Goal: Task Accomplishment & Management: Complete application form

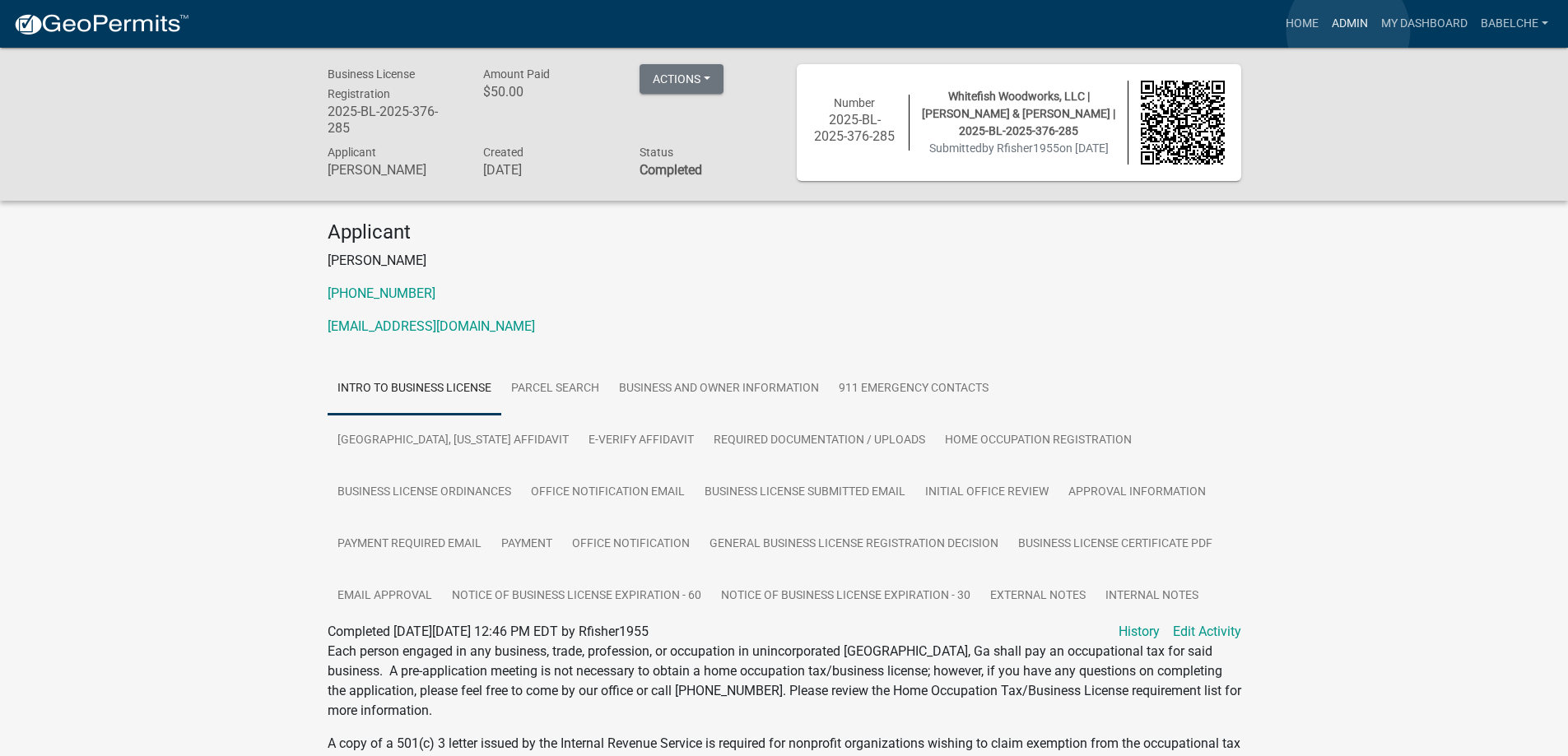
click at [1348, 31] on link "Admin" at bounding box center [1349, 24] width 49 height 31
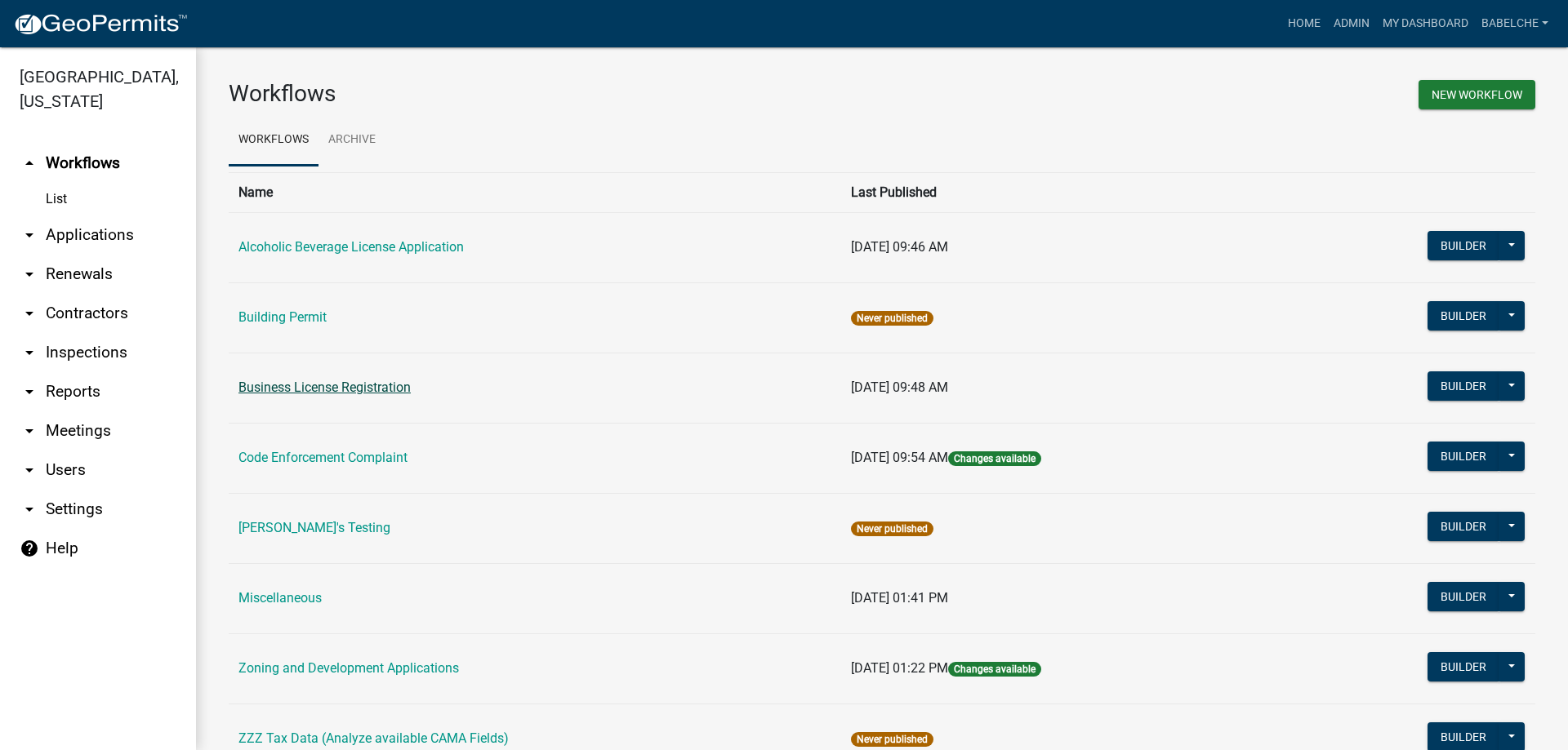
click at [373, 384] on link "Business License Registration" at bounding box center [325, 387] width 172 height 15
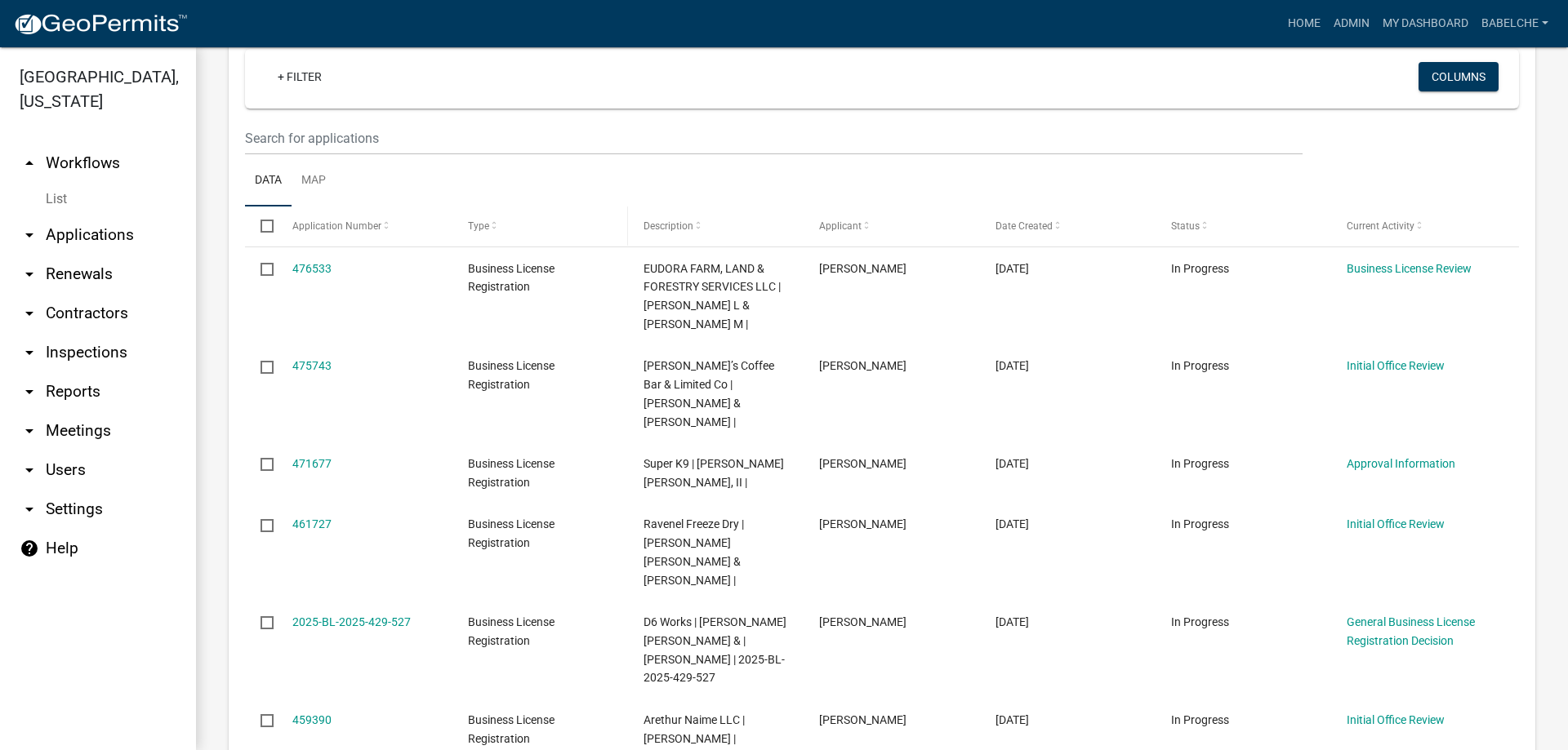
scroll to position [326, 0]
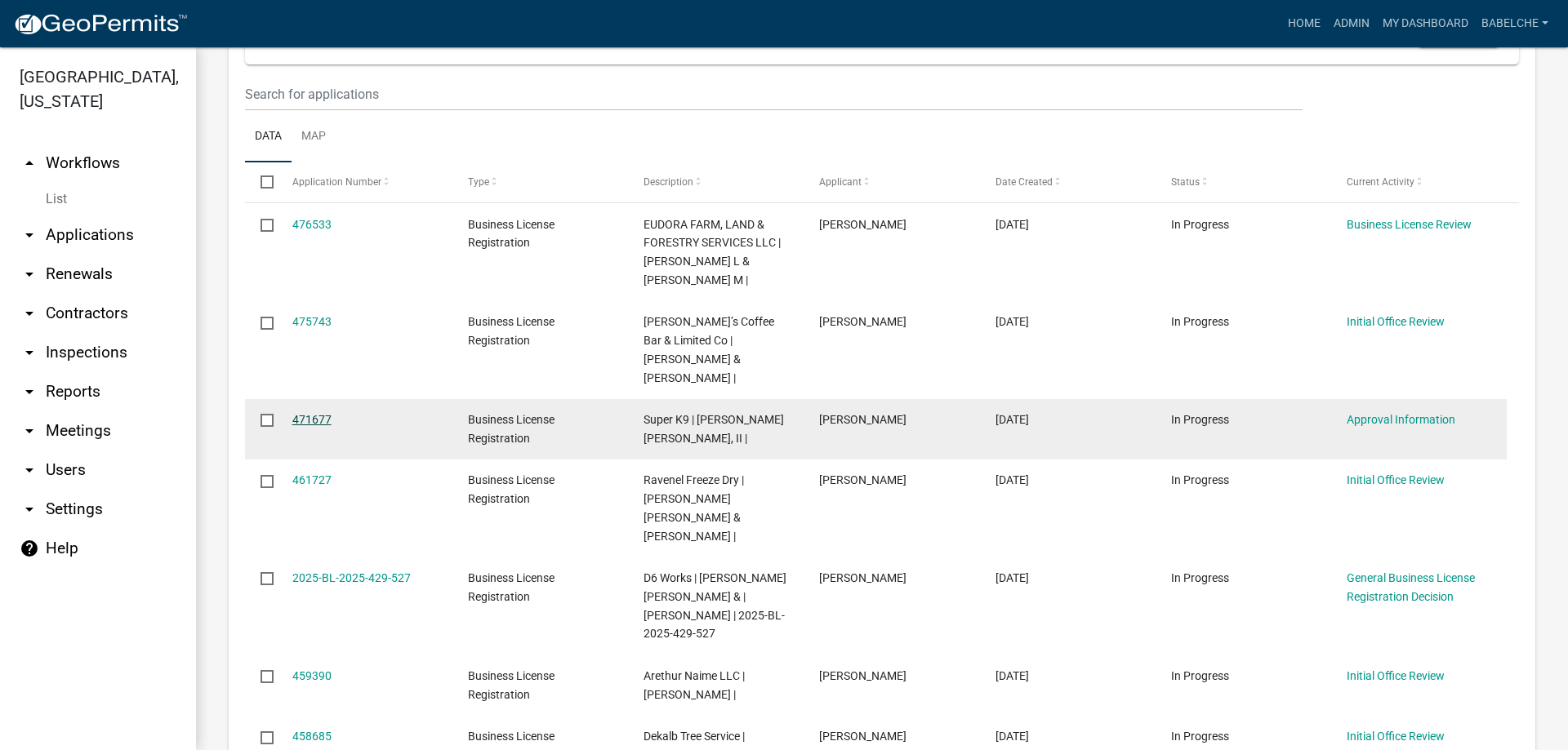
click at [320, 413] on link "471677" at bounding box center [312, 420] width 40 height 13
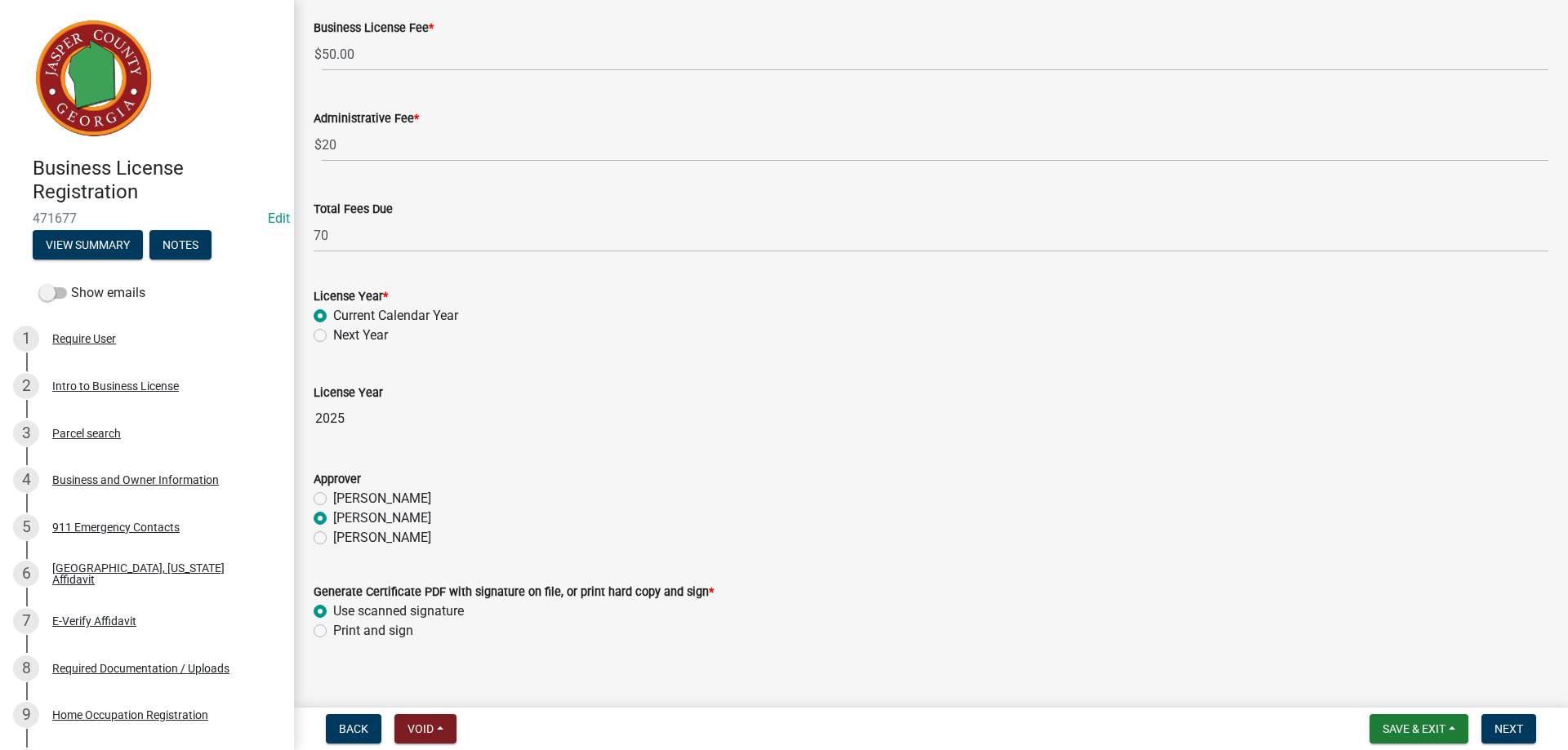
scroll to position [296, 0]
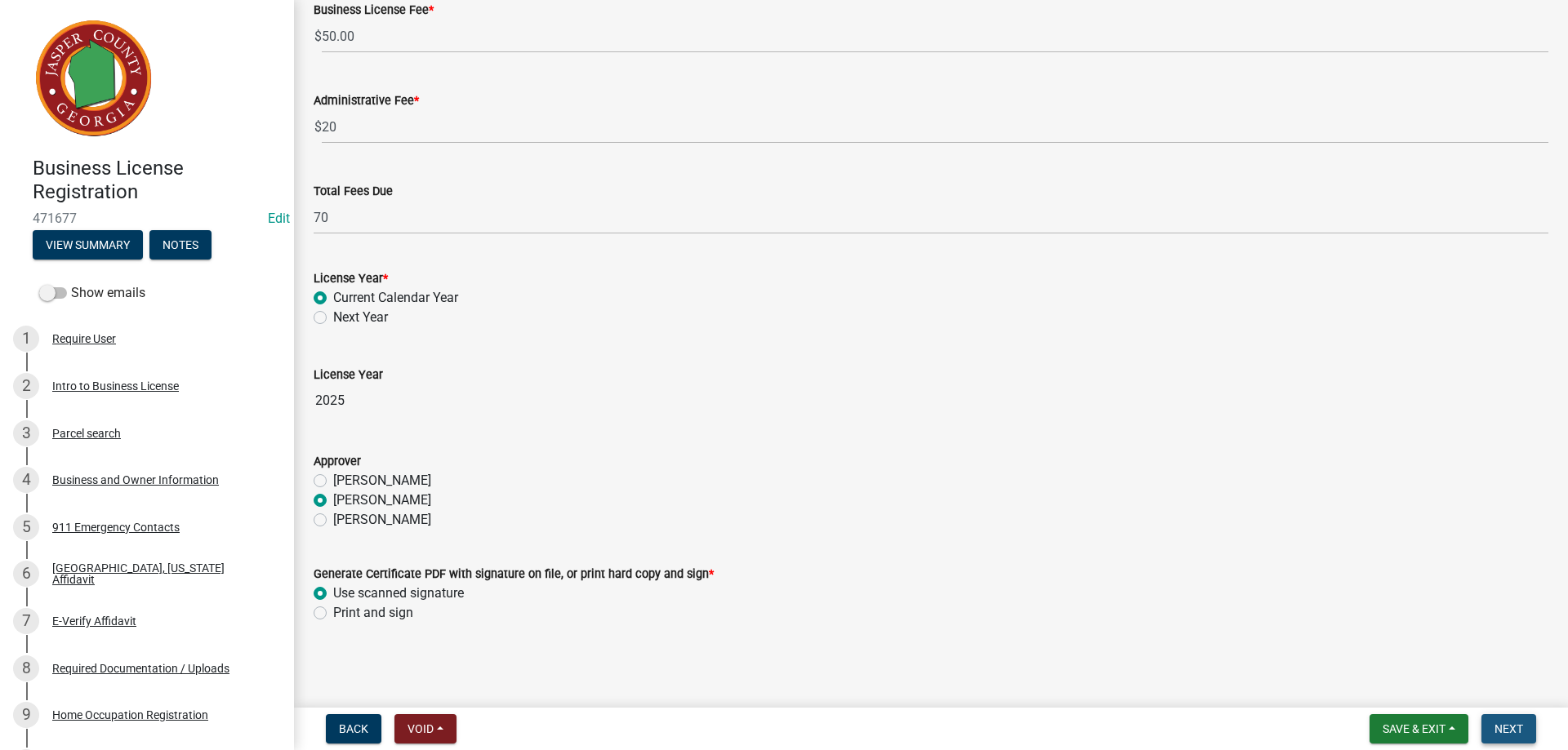
click at [1502, 730] on span "Next" at bounding box center [1509, 729] width 29 height 13
click at [1502, 720] on button "Next" at bounding box center [1508, 729] width 55 height 29
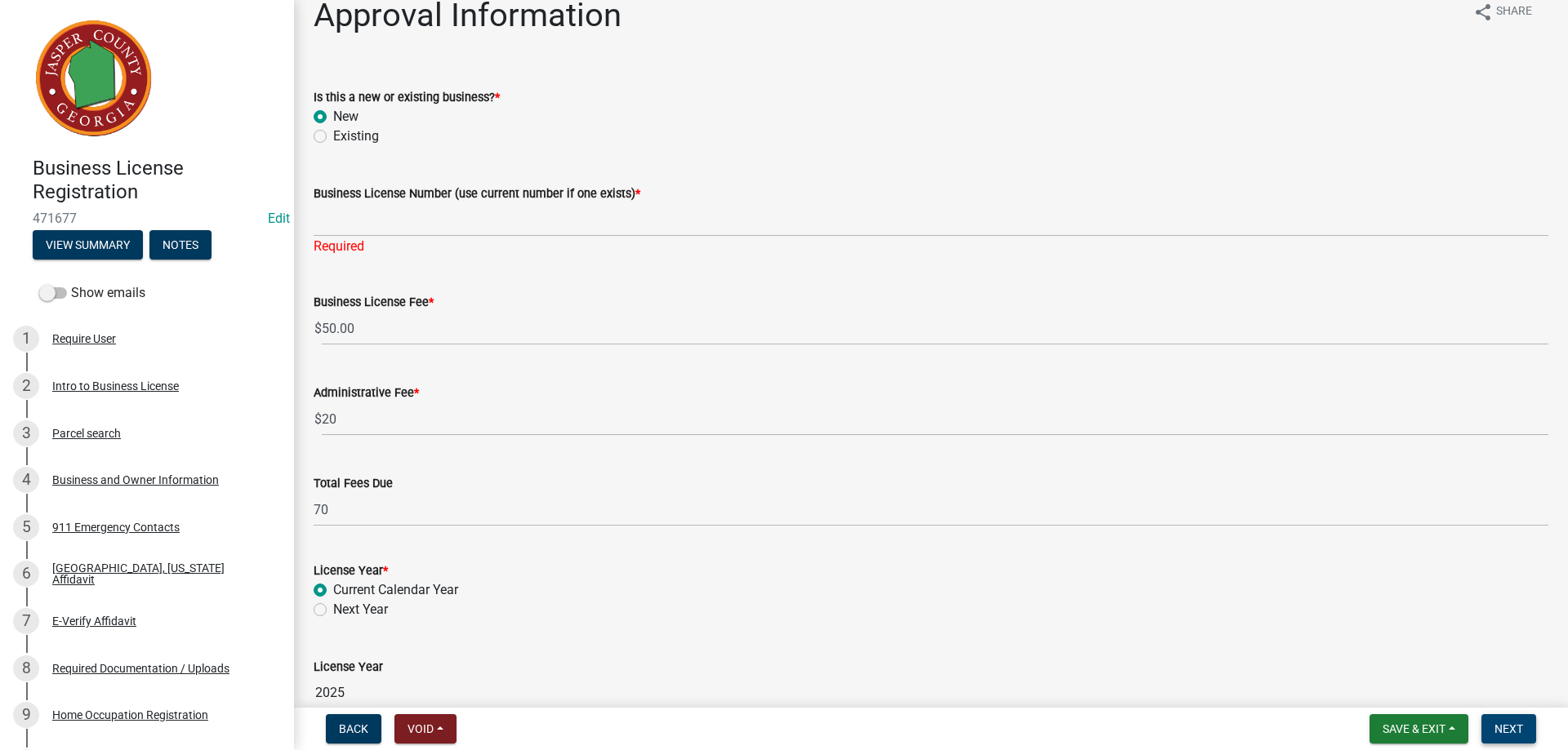
scroll to position [0, 0]
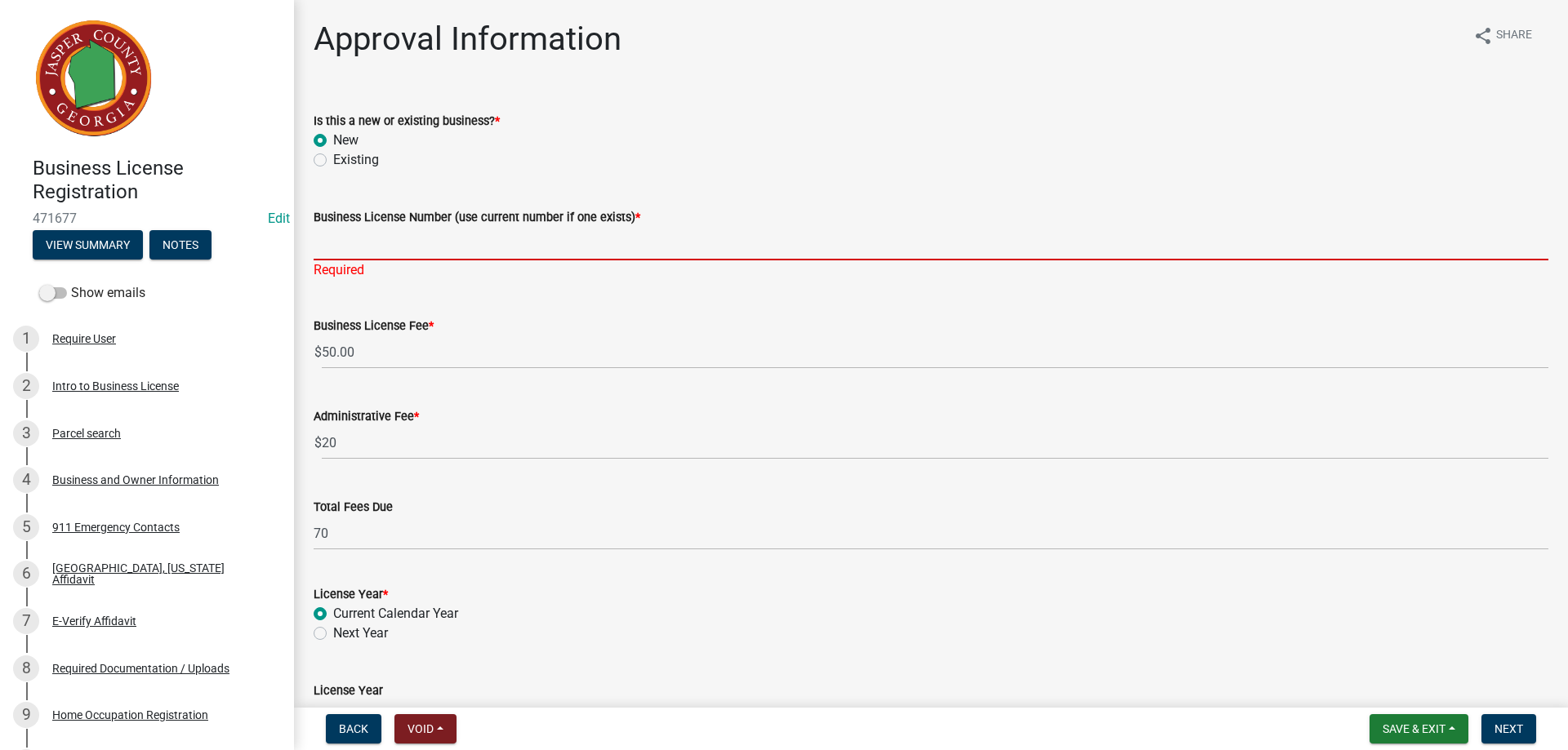
click at [363, 242] on input "Business License Number (use current number if one exists) *" at bounding box center [931, 244] width 1235 height 34
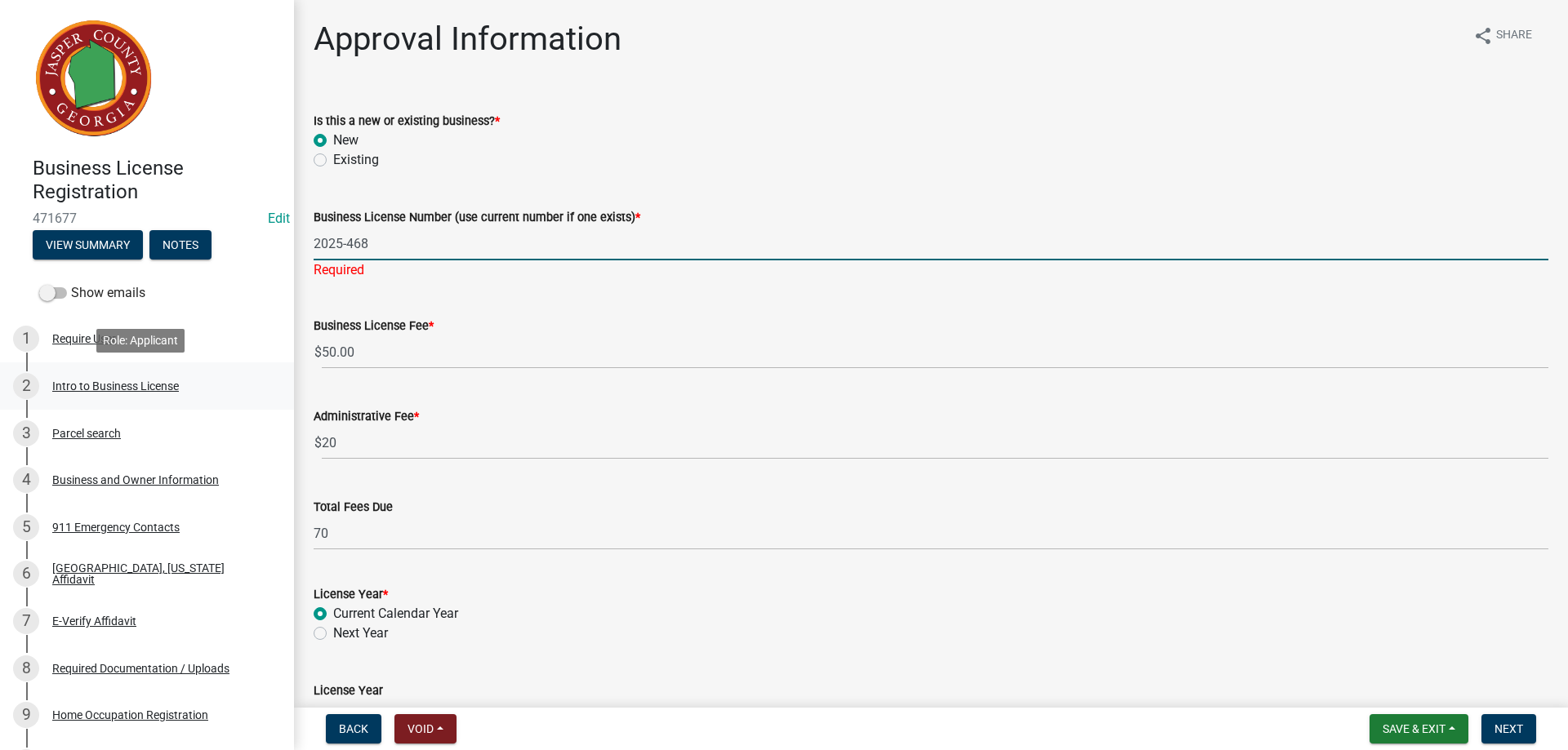
type input "2025-468"
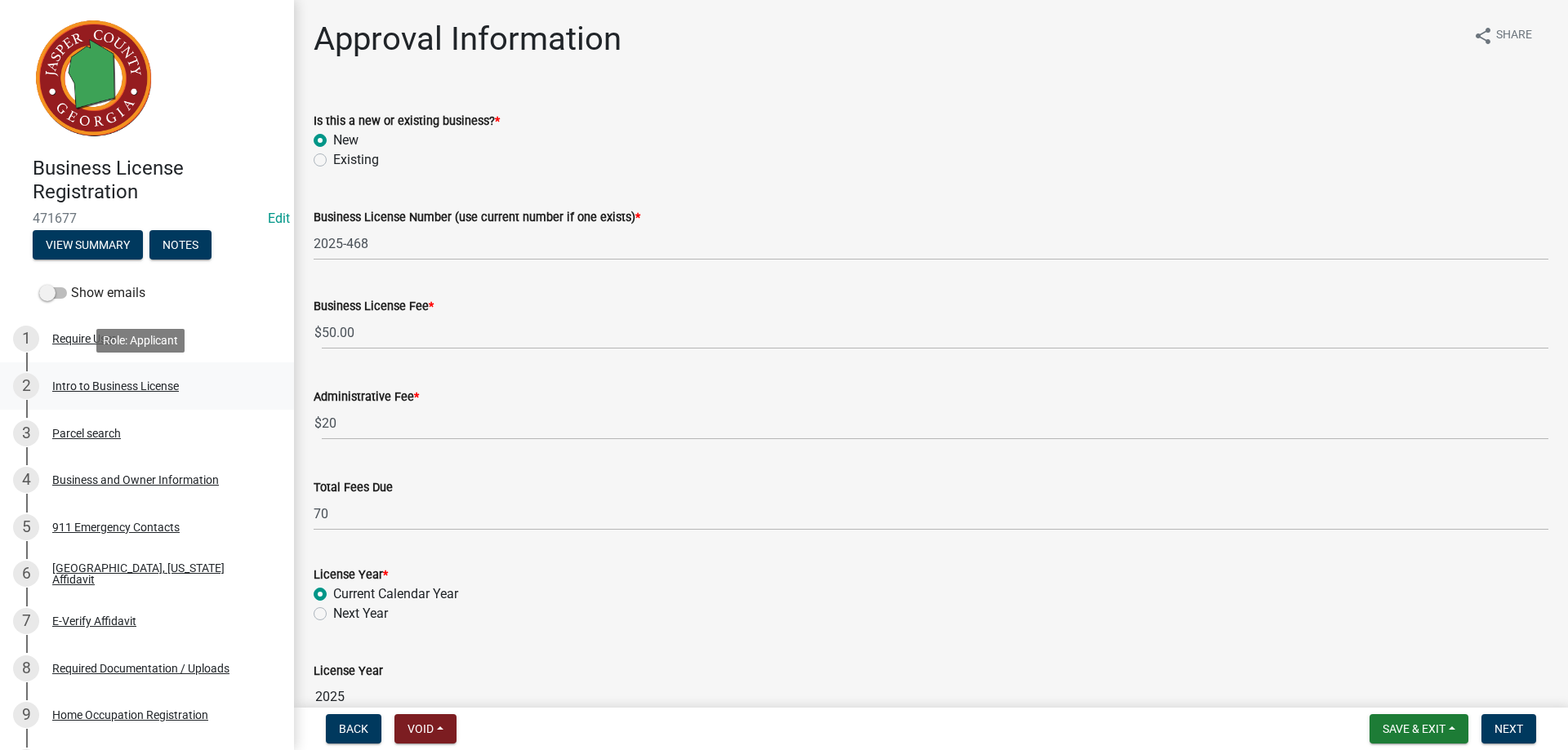
click at [156, 382] on div "Intro to Business License" at bounding box center [115, 386] width 126 height 12
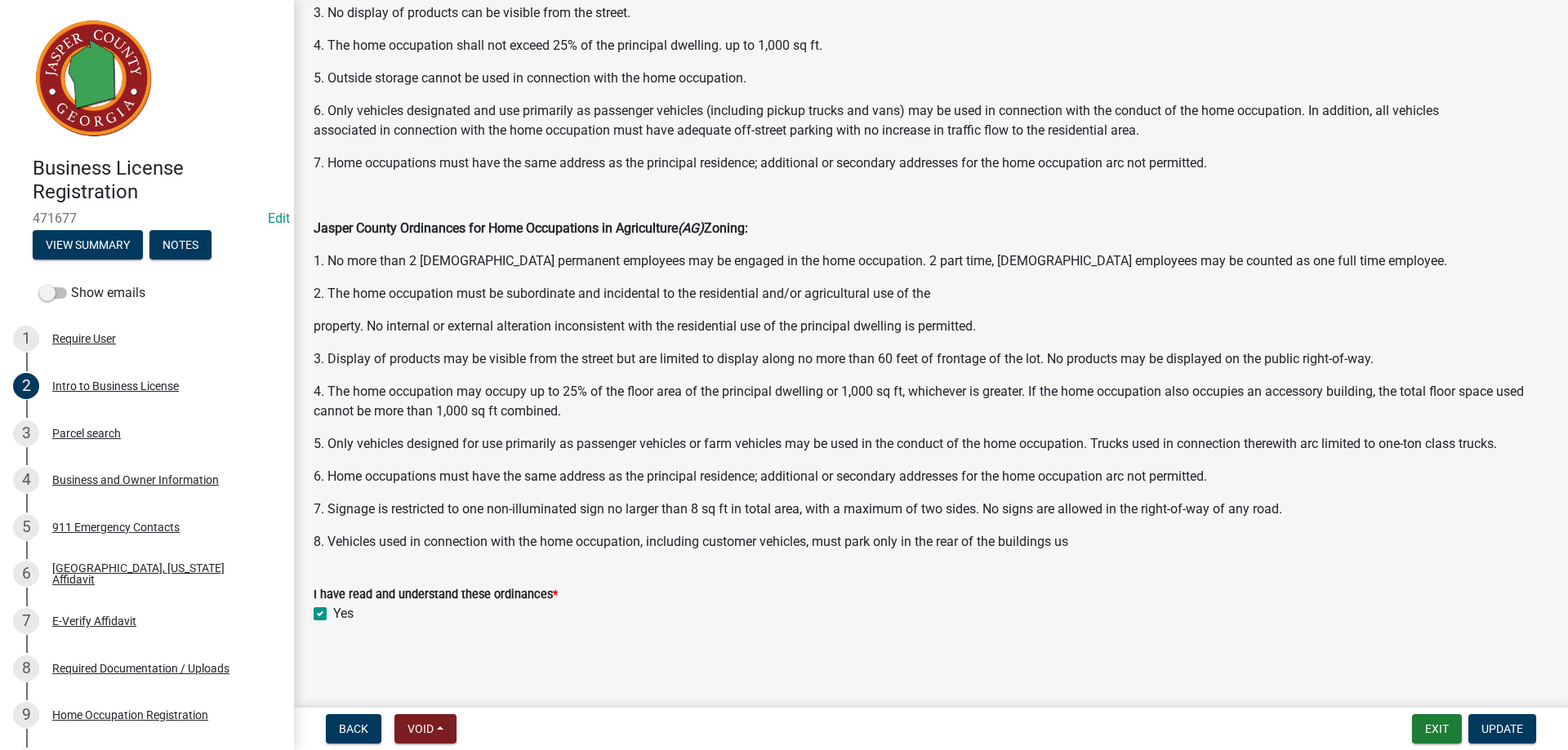
scroll to position [811, 0]
drag, startPoint x: 149, startPoint y: 479, endPoint x: 155, endPoint y: 471, distance: 10.0
click at [149, 478] on div "Business and Owner Information" at bounding box center [135, 480] width 167 height 12
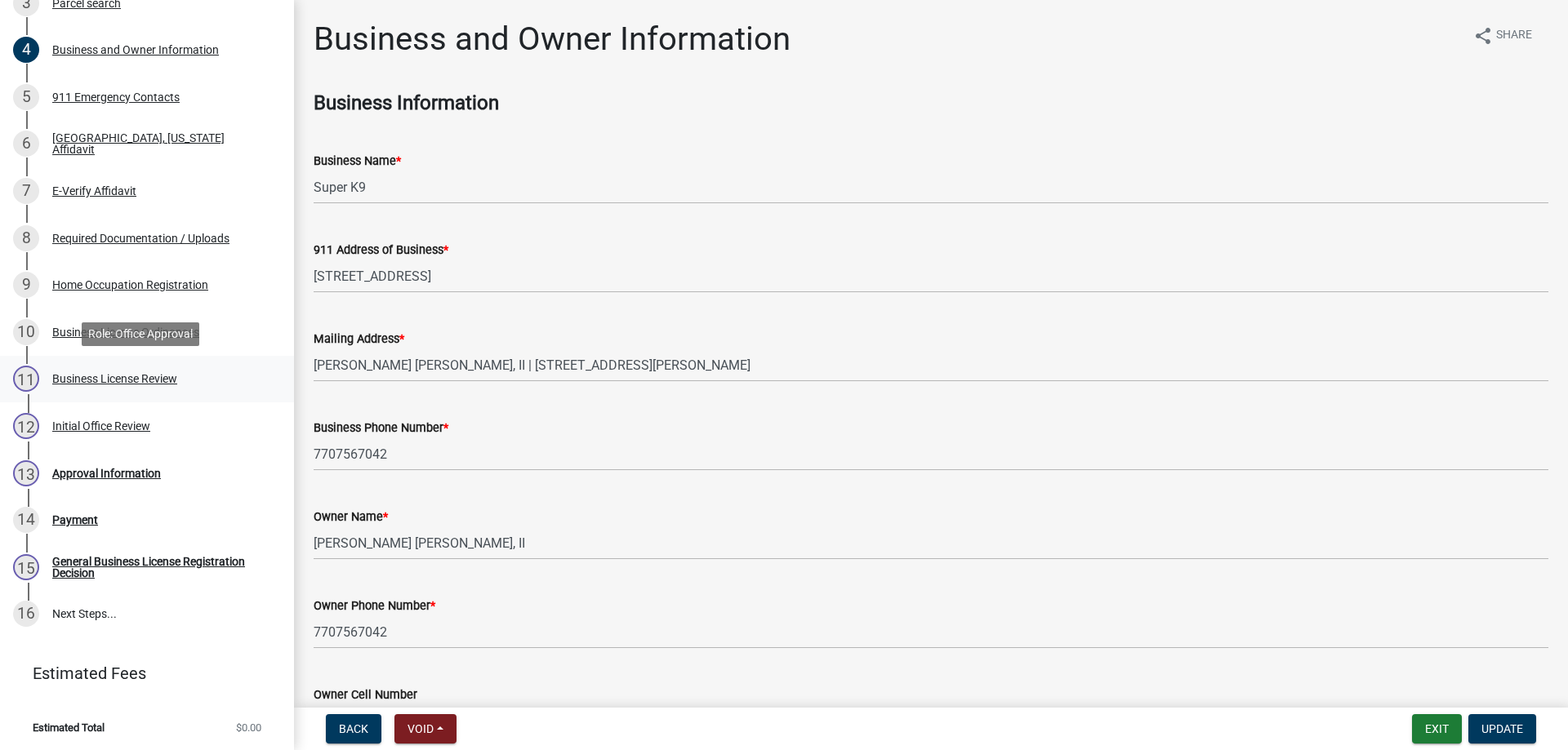
scroll to position [433, 0]
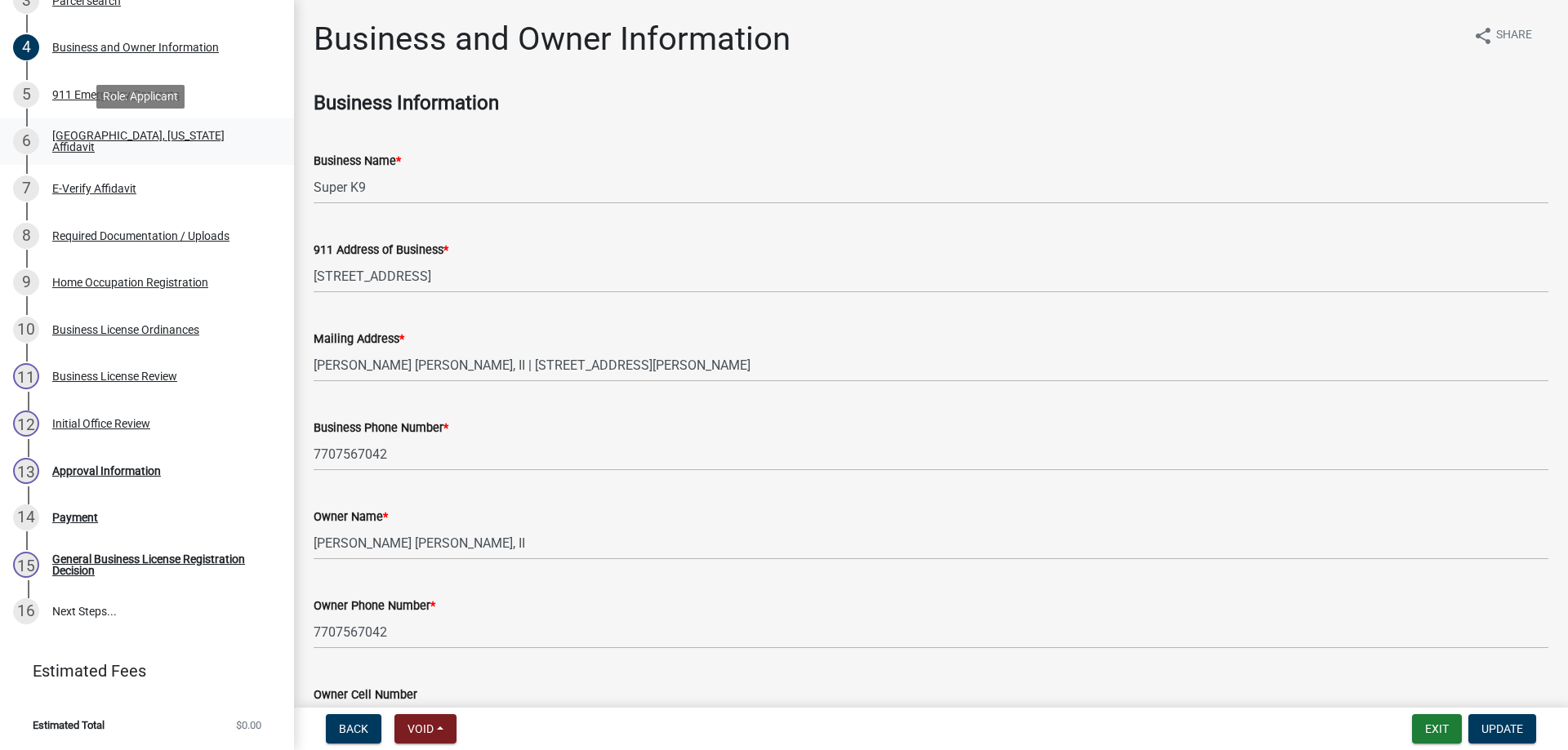
click at [202, 146] on div "[GEOGRAPHIC_DATA], [US_STATE] Affidavit" at bounding box center [160, 140] width 215 height 23
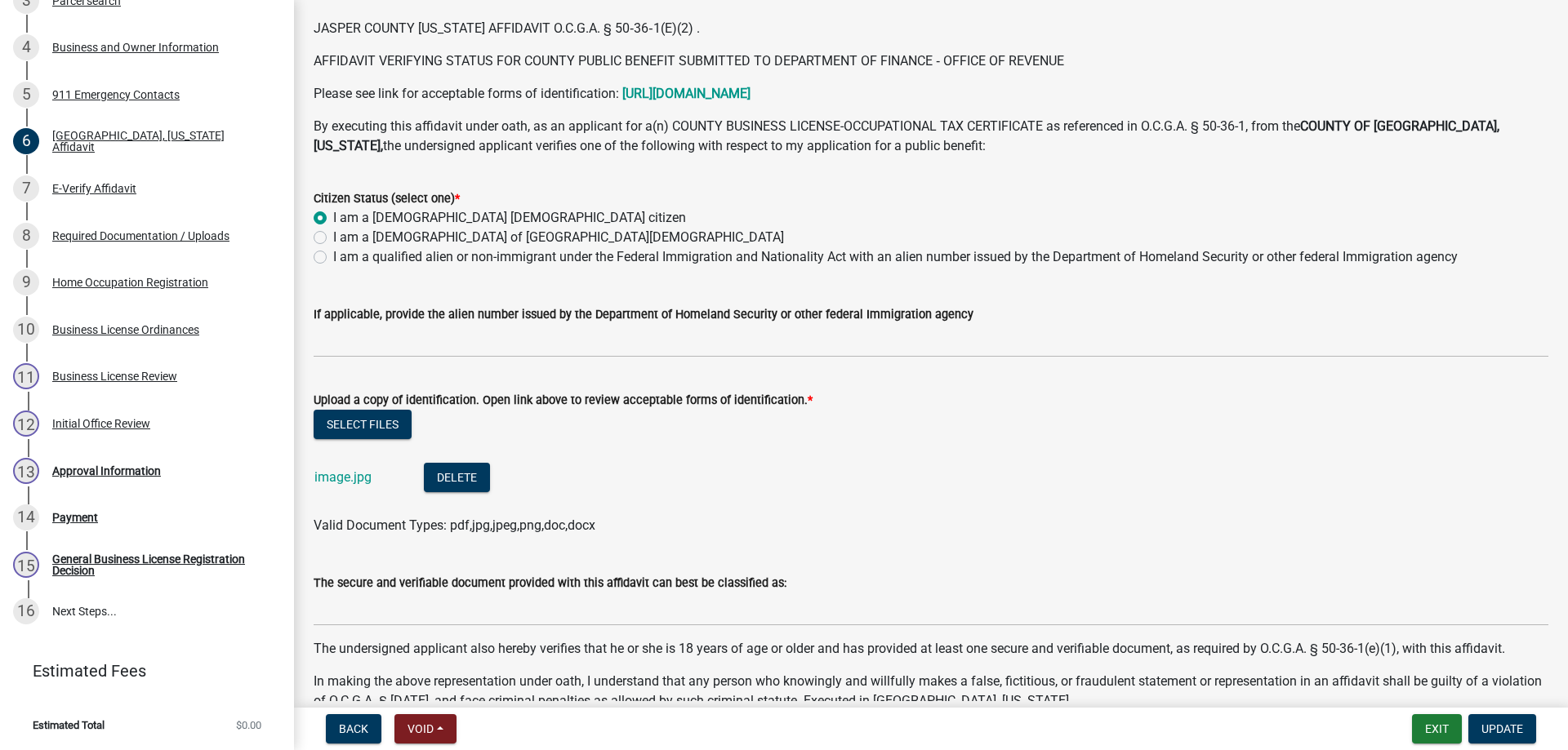
scroll to position [163, 0]
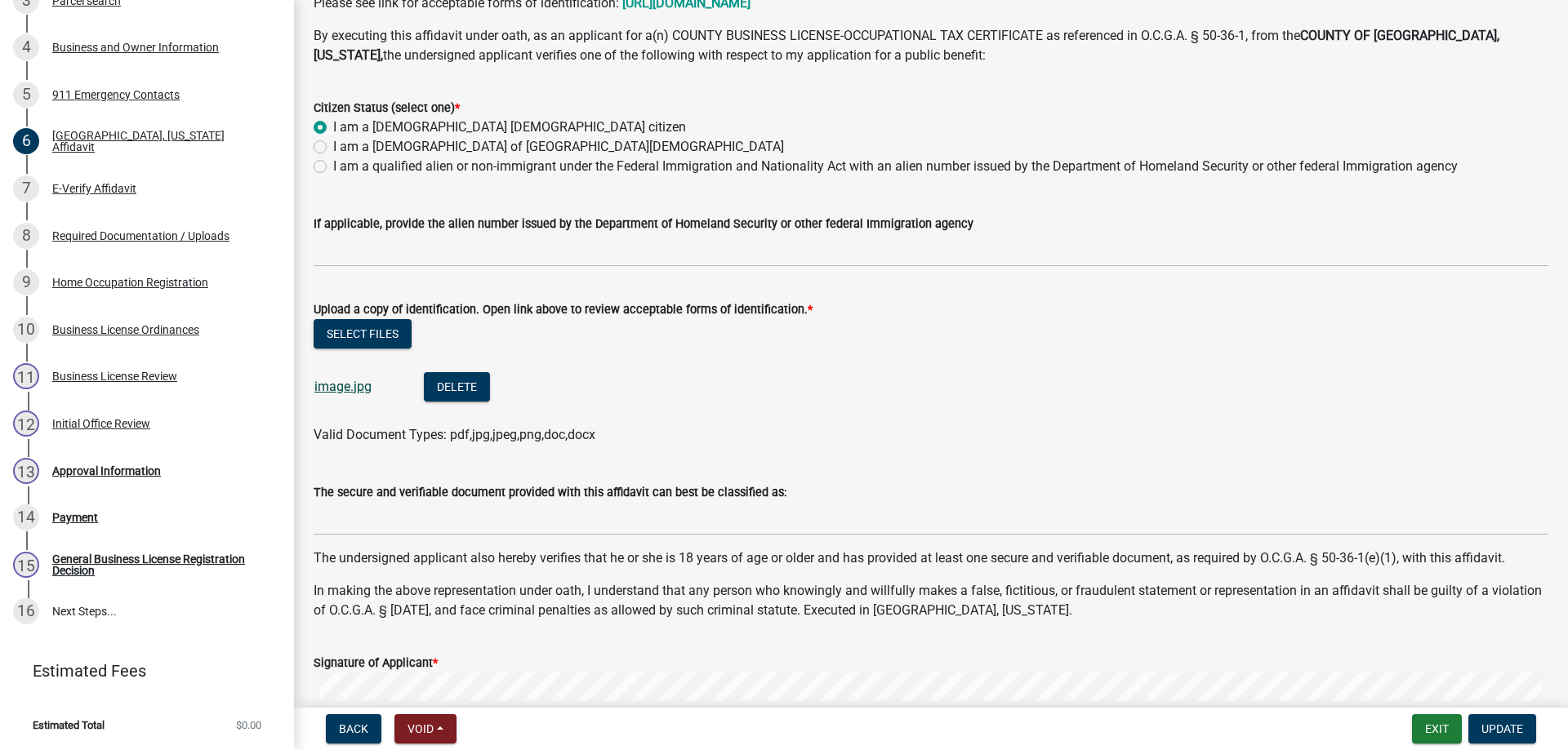
click at [353, 387] on link "image.jpg" at bounding box center [343, 387] width 57 height 15
click at [211, 42] on div "Business and Owner Information" at bounding box center [135, 48] width 167 height 12
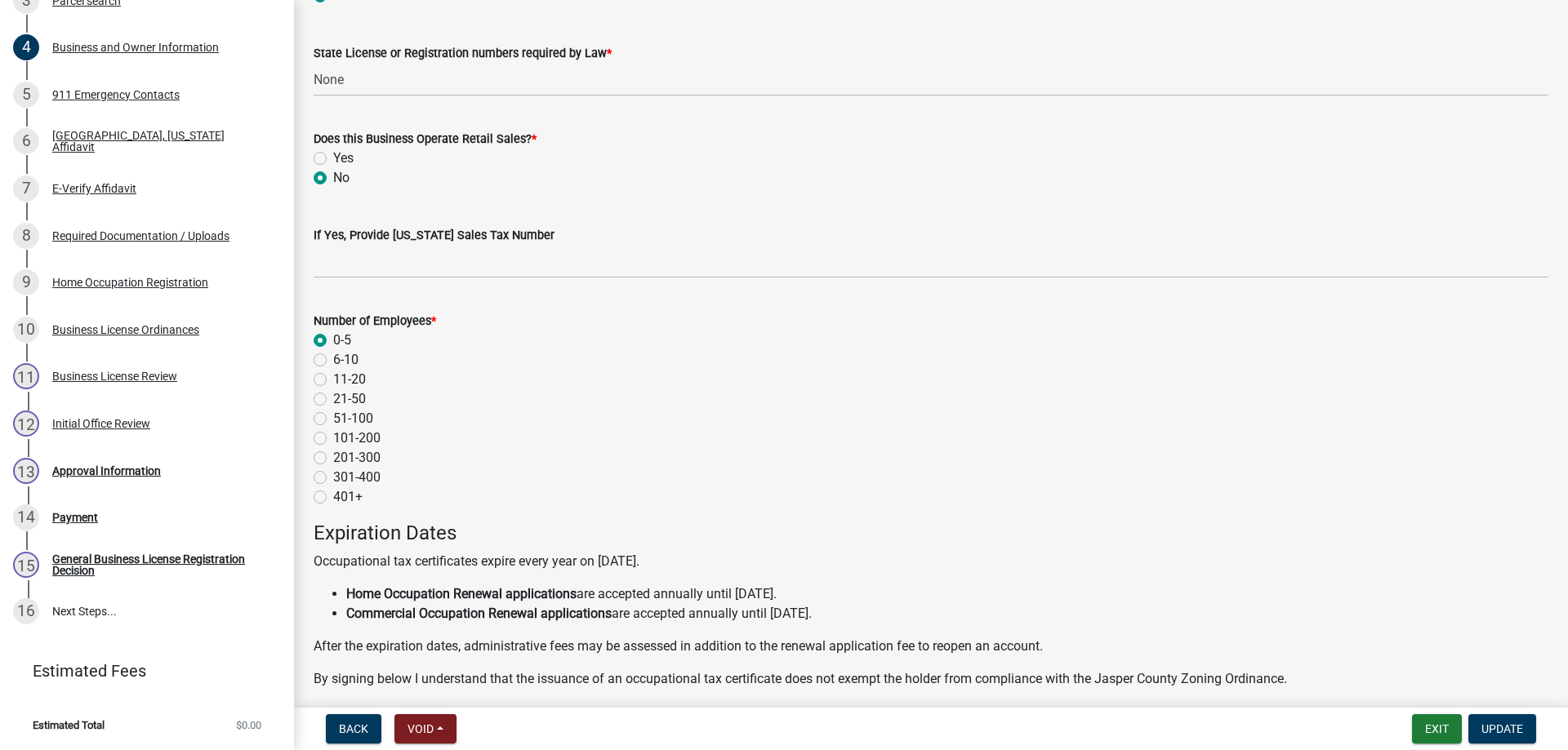
scroll to position [1224, 0]
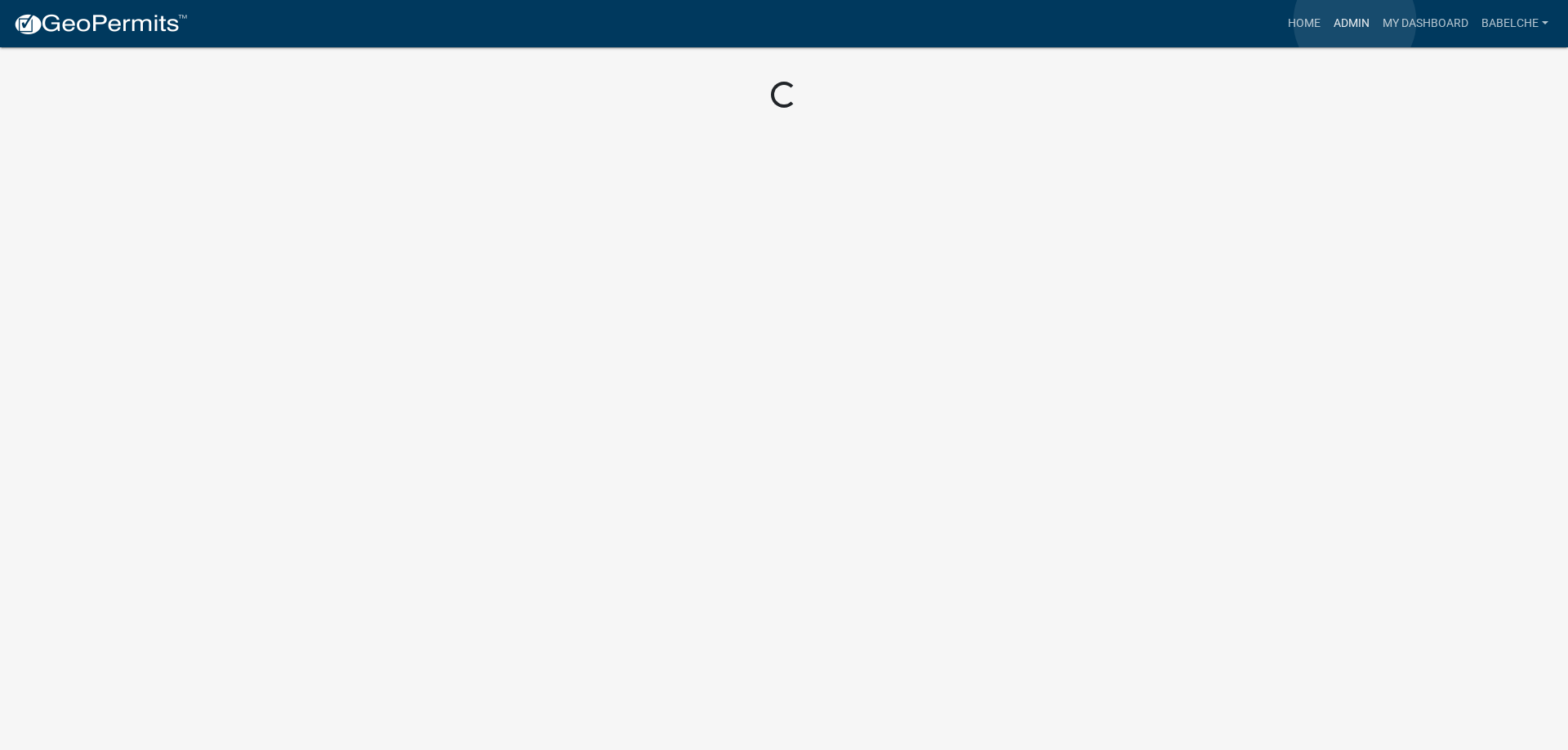
click at [1355, 21] on link "Admin" at bounding box center [1352, 24] width 49 height 31
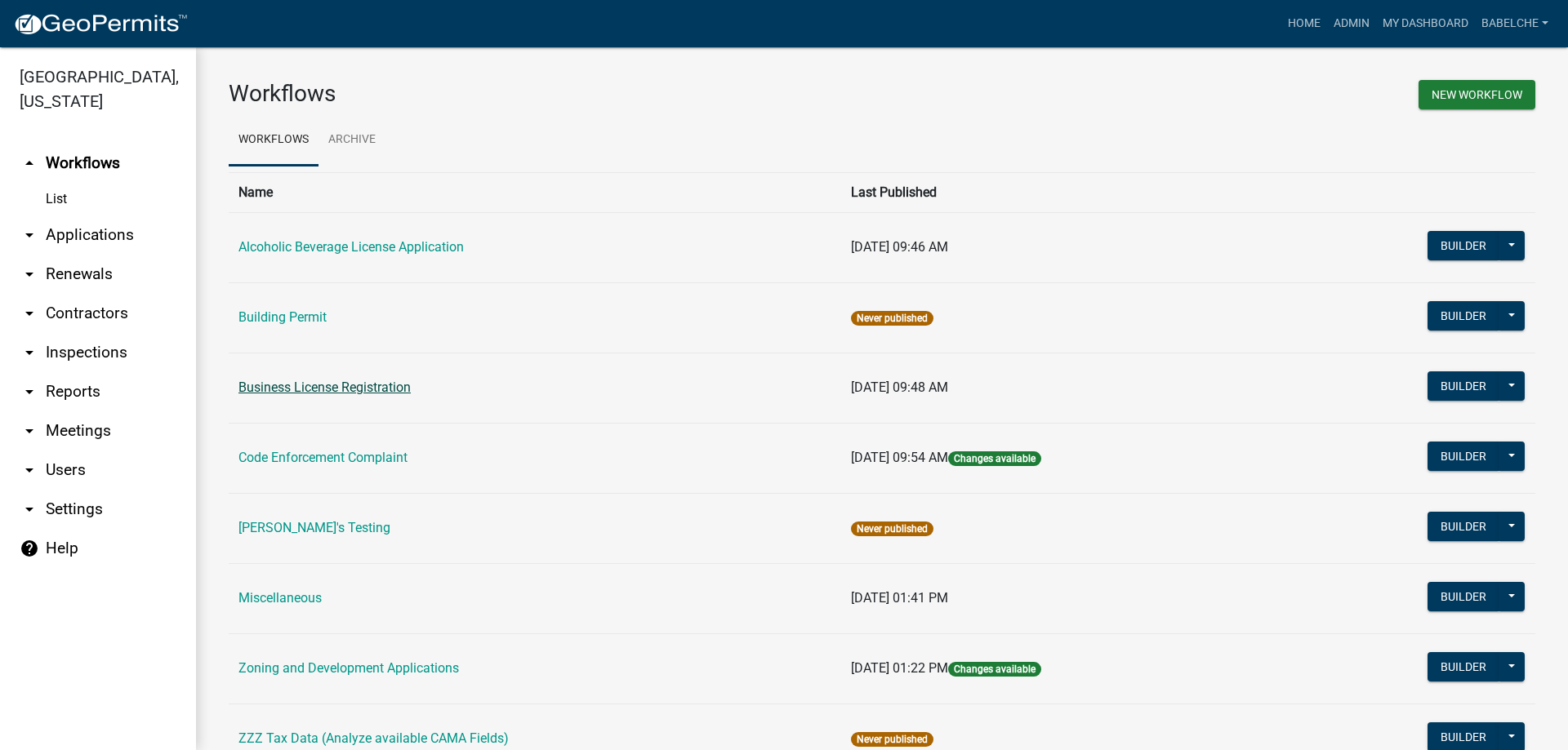
click at [352, 385] on link "Business License Registration" at bounding box center [325, 387] width 172 height 15
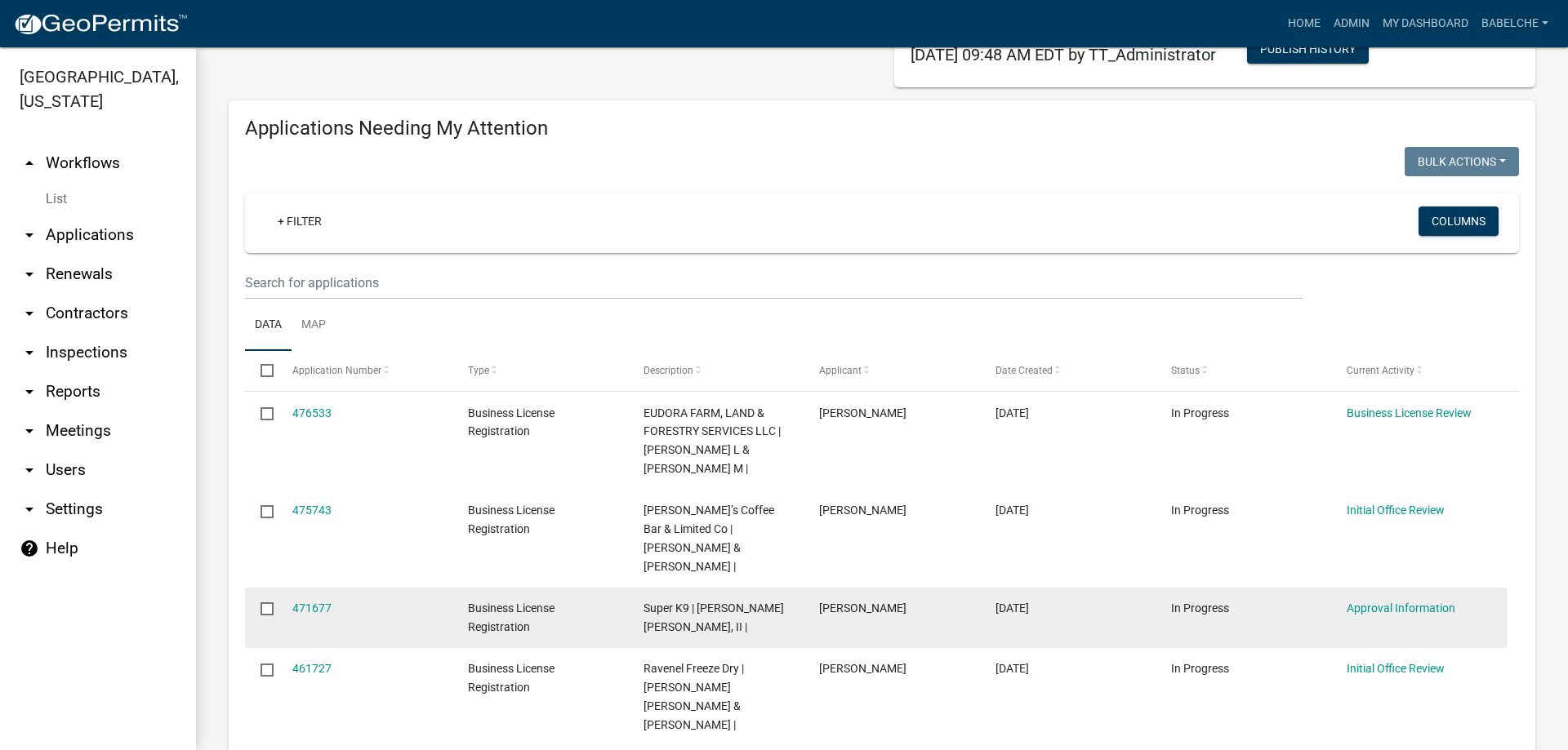
scroll to position [163, 0]
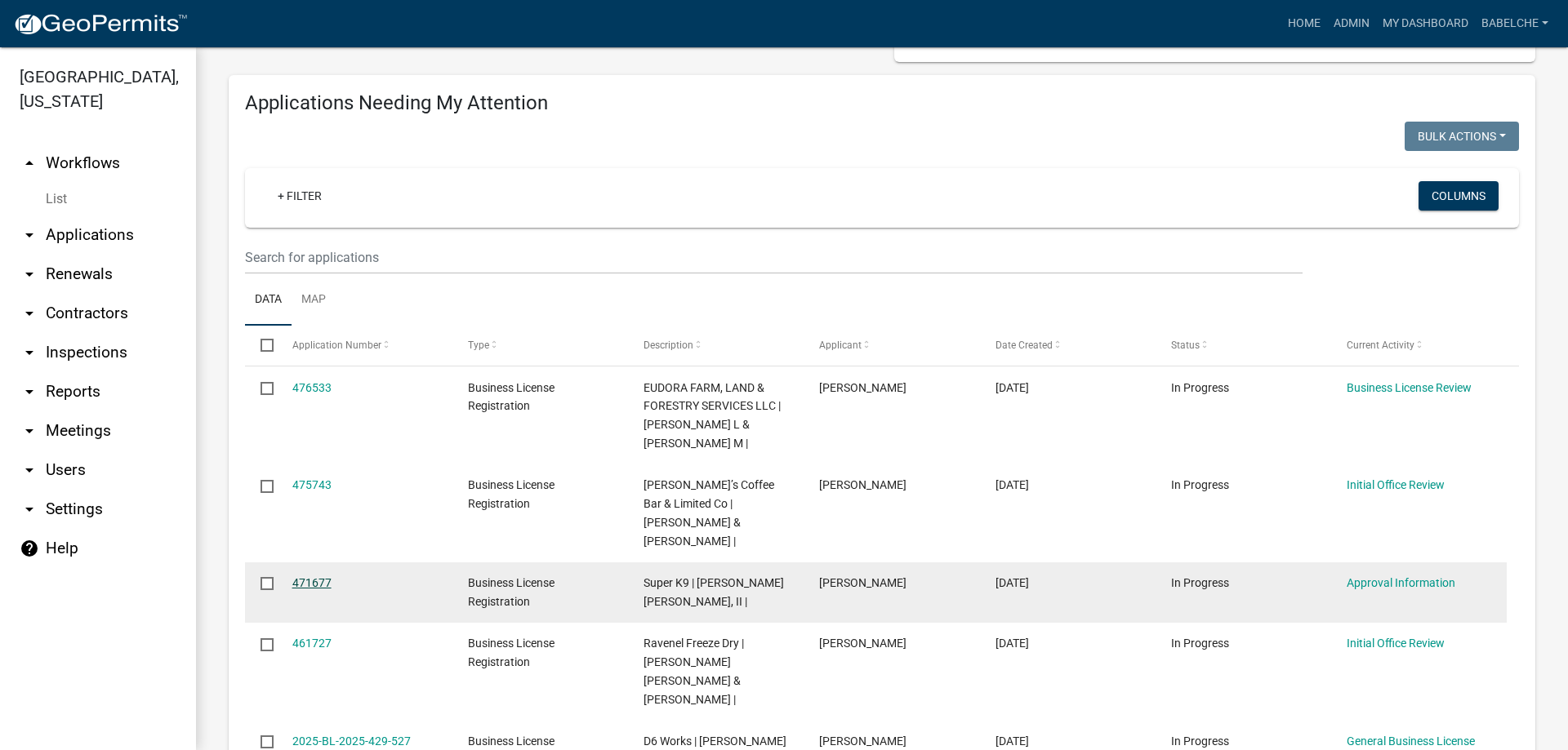
click at [320, 576] on link "471677" at bounding box center [312, 583] width 40 height 13
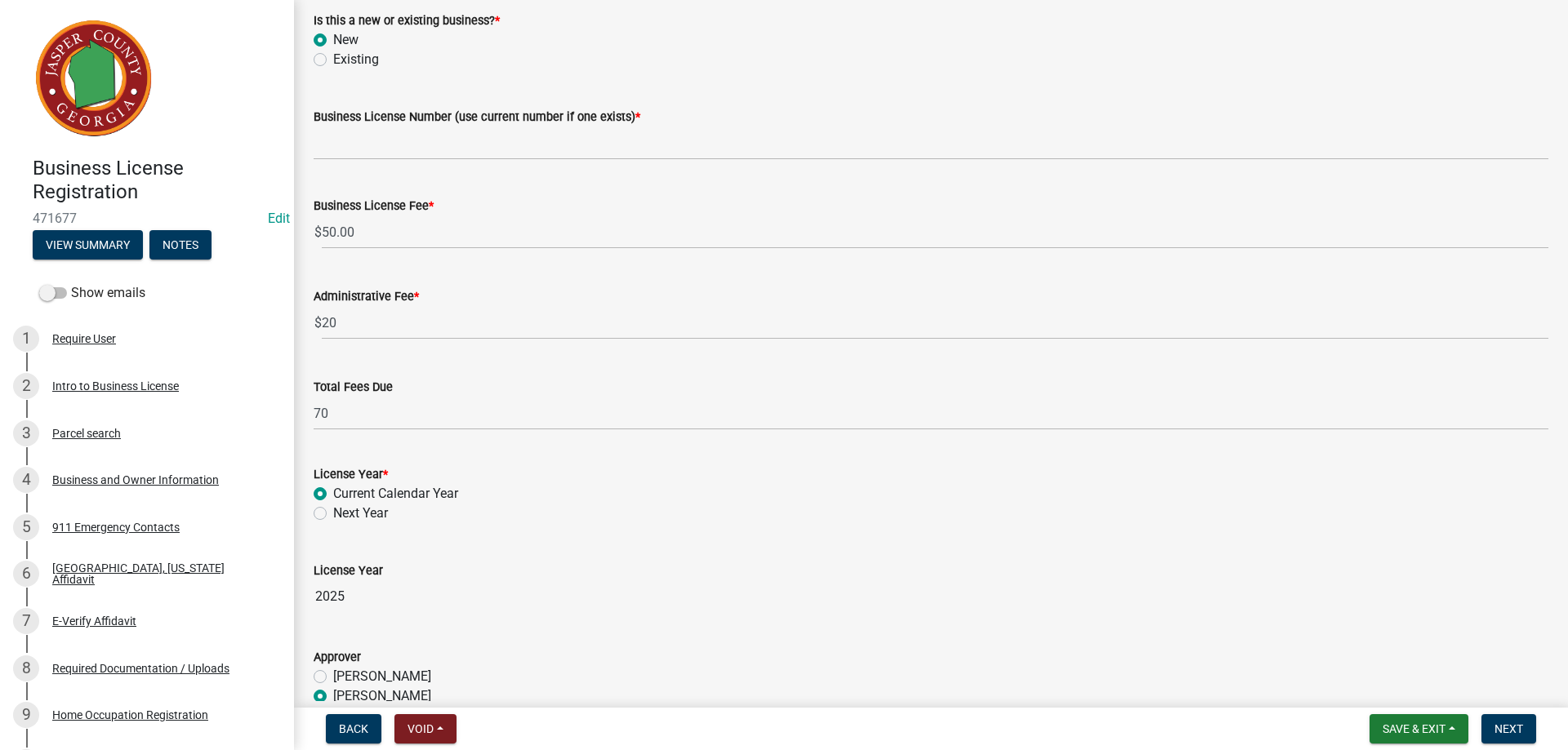
scroll to position [163, 0]
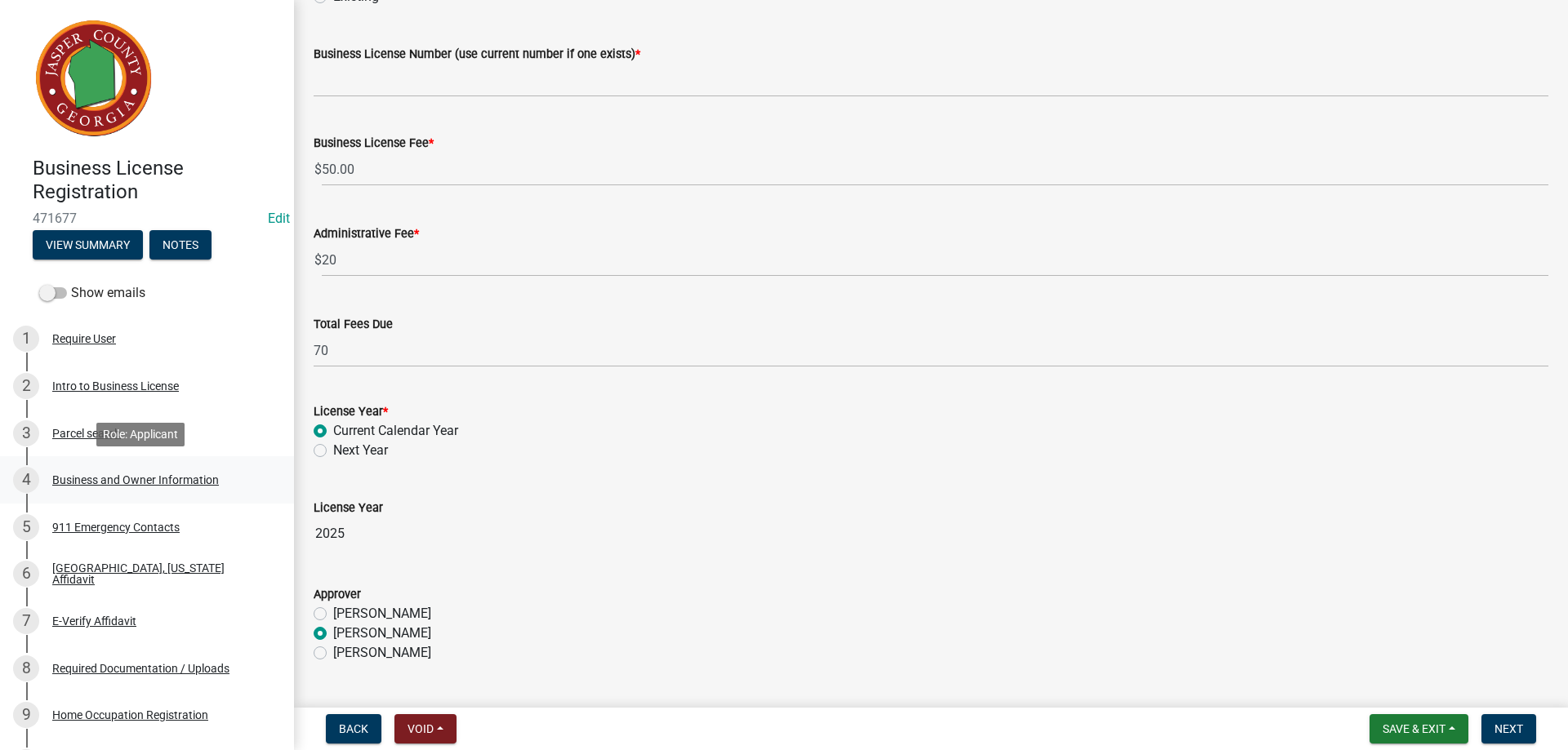
click at [164, 486] on div "Business and Owner Information" at bounding box center [135, 480] width 167 height 12
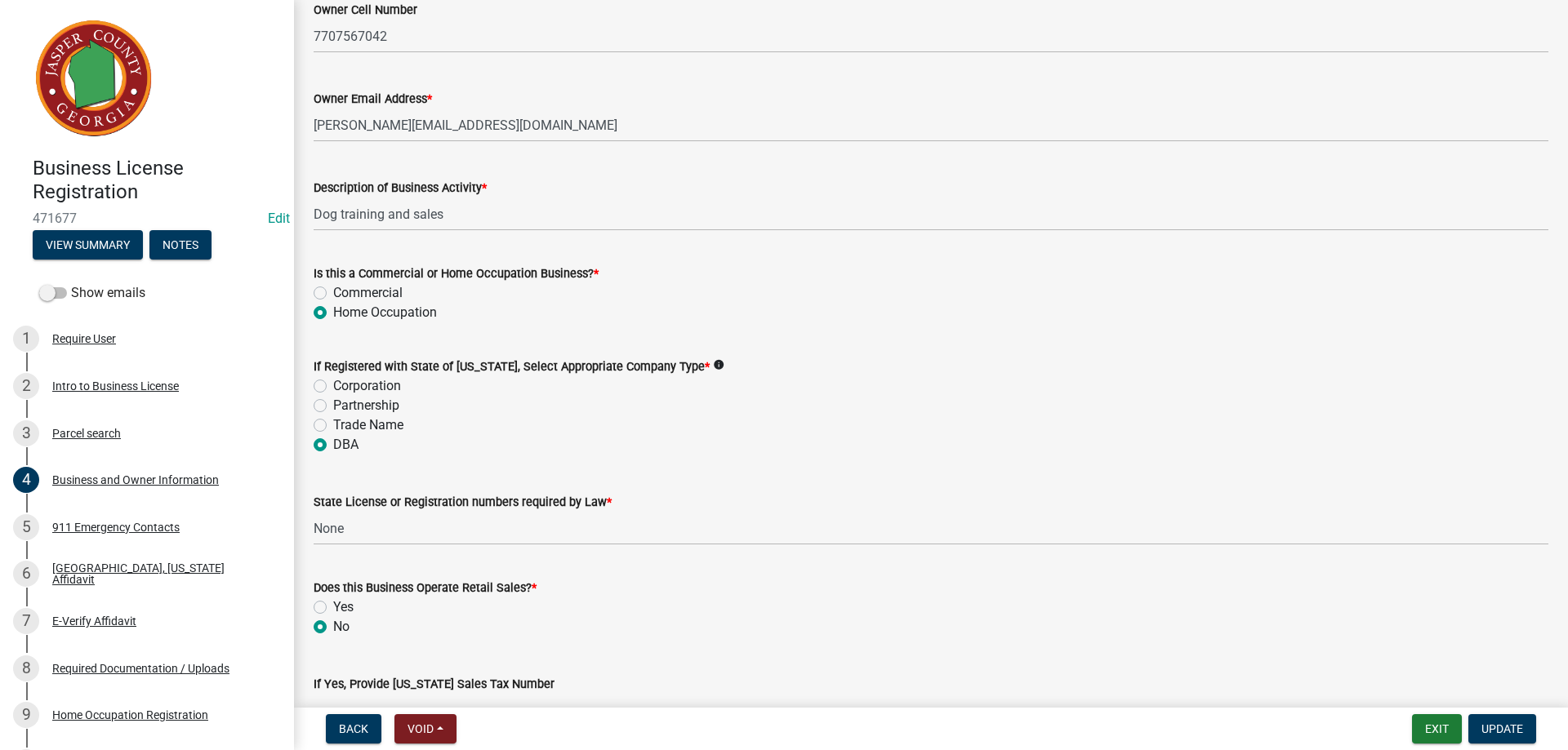
scroll to position [735, 0]
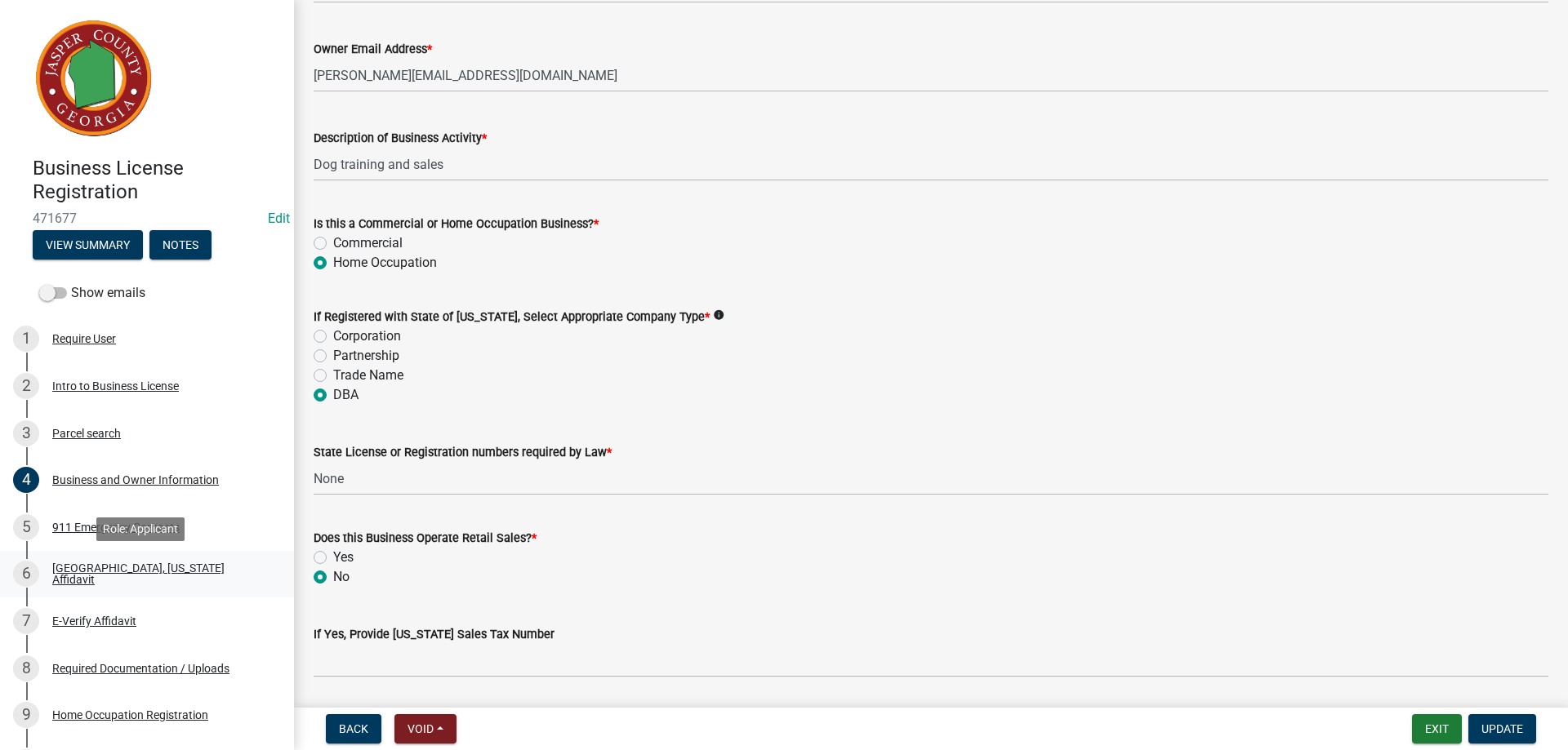
click at [120, 573] on div "[GEOGRAPHIC_DATA], [US_STATE] Affidavit" at bounding box center [160, 573] width 215 height 23
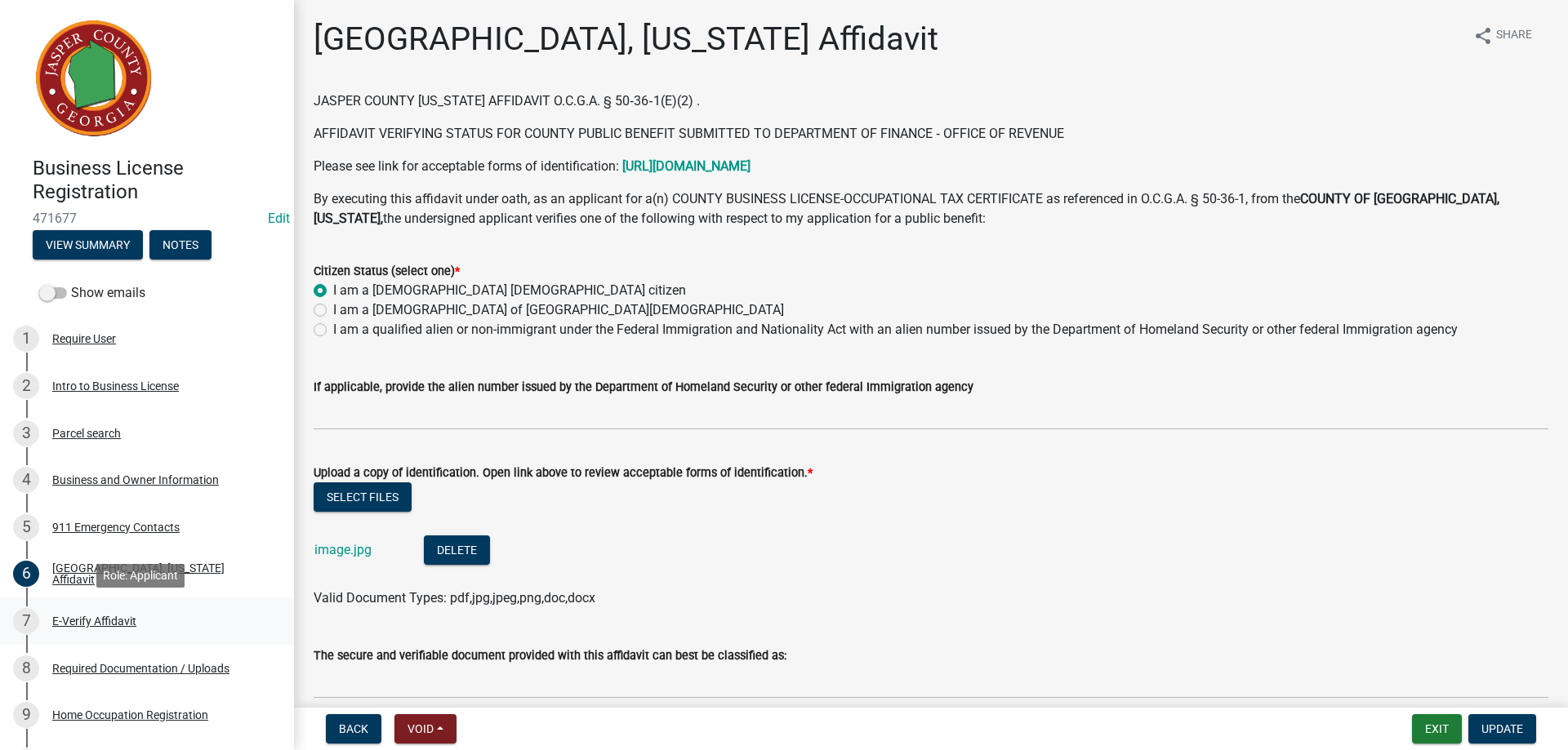
click at [83, 616] on div "E-Verify Affidavit" at bounding box center [94, 621] width 84 height 12
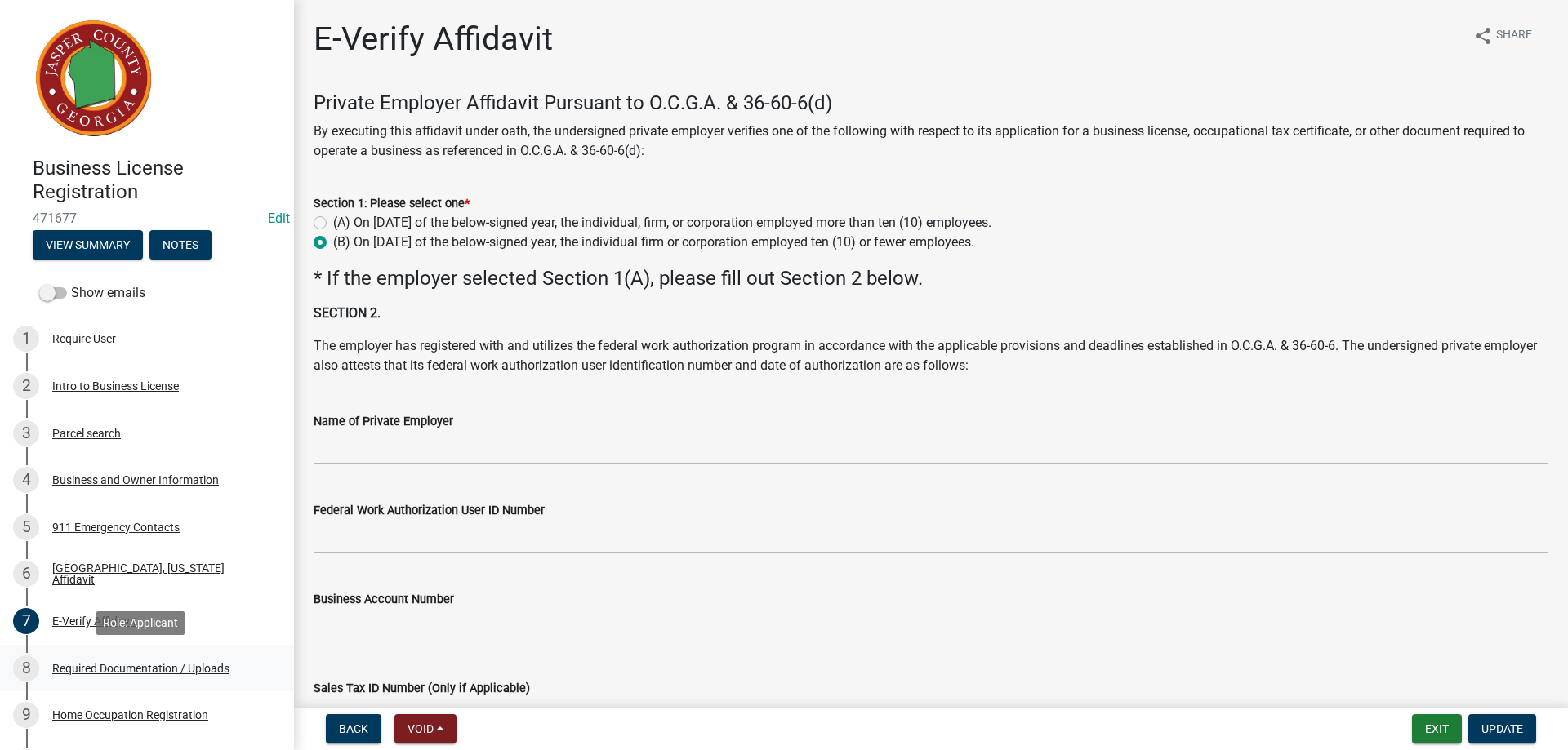
click at [105, 663] on div "Required Documentation / Uploads" at bounding box center [140, 668] width 177 height 12
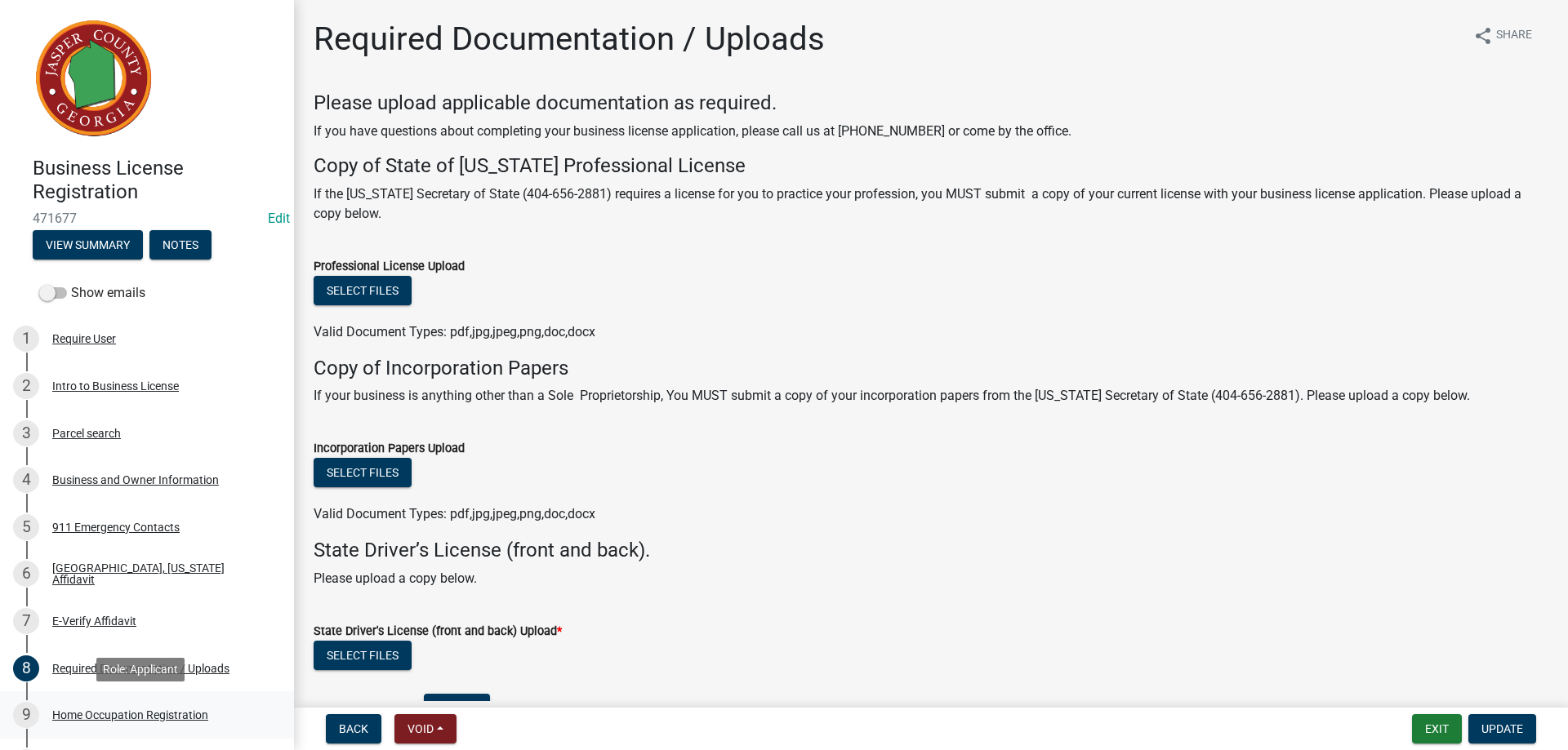
click at [93, 705] on div "9 Home Occupation Registration" at bounding box center [140, 715] width 255 height 26
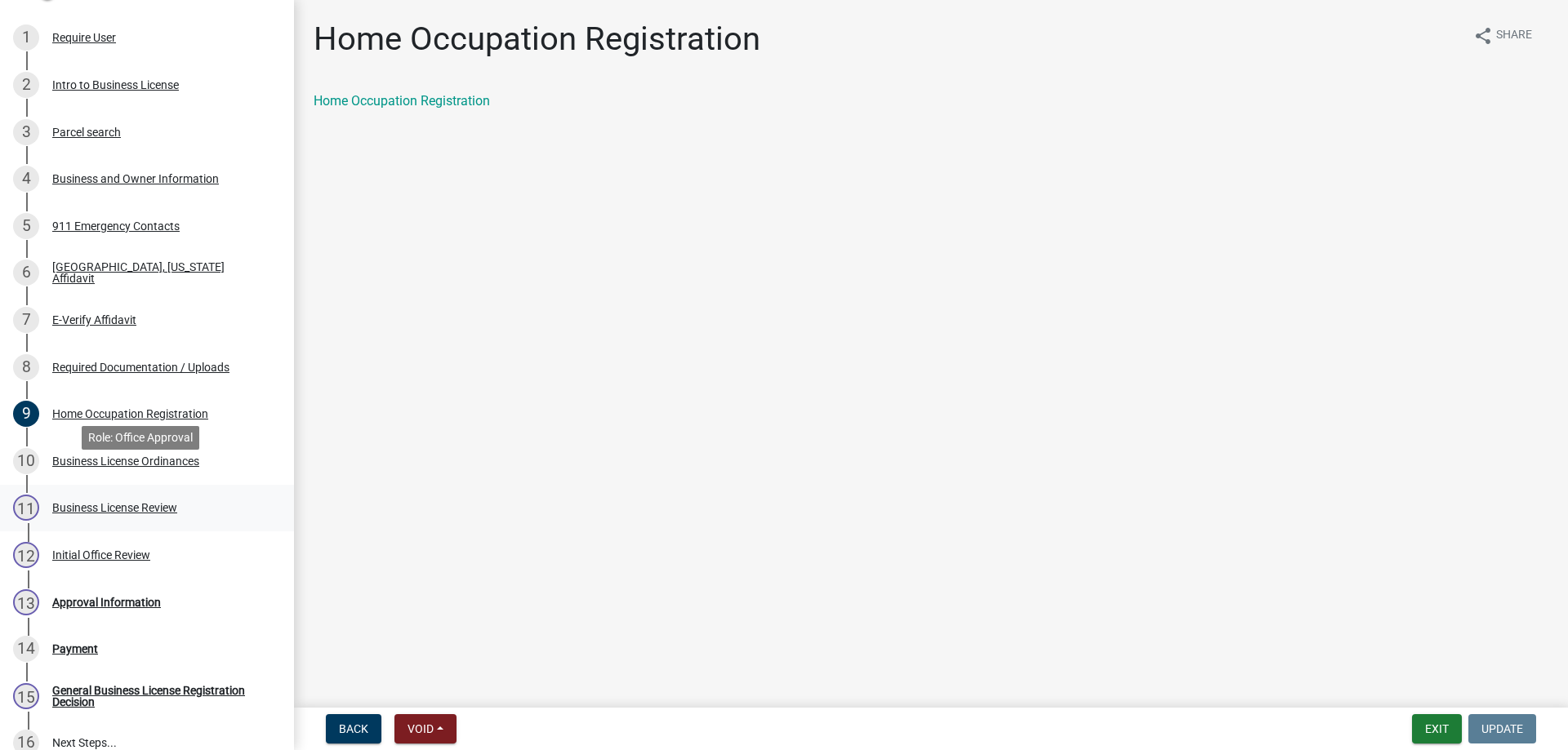
scroll to position [326, 0]
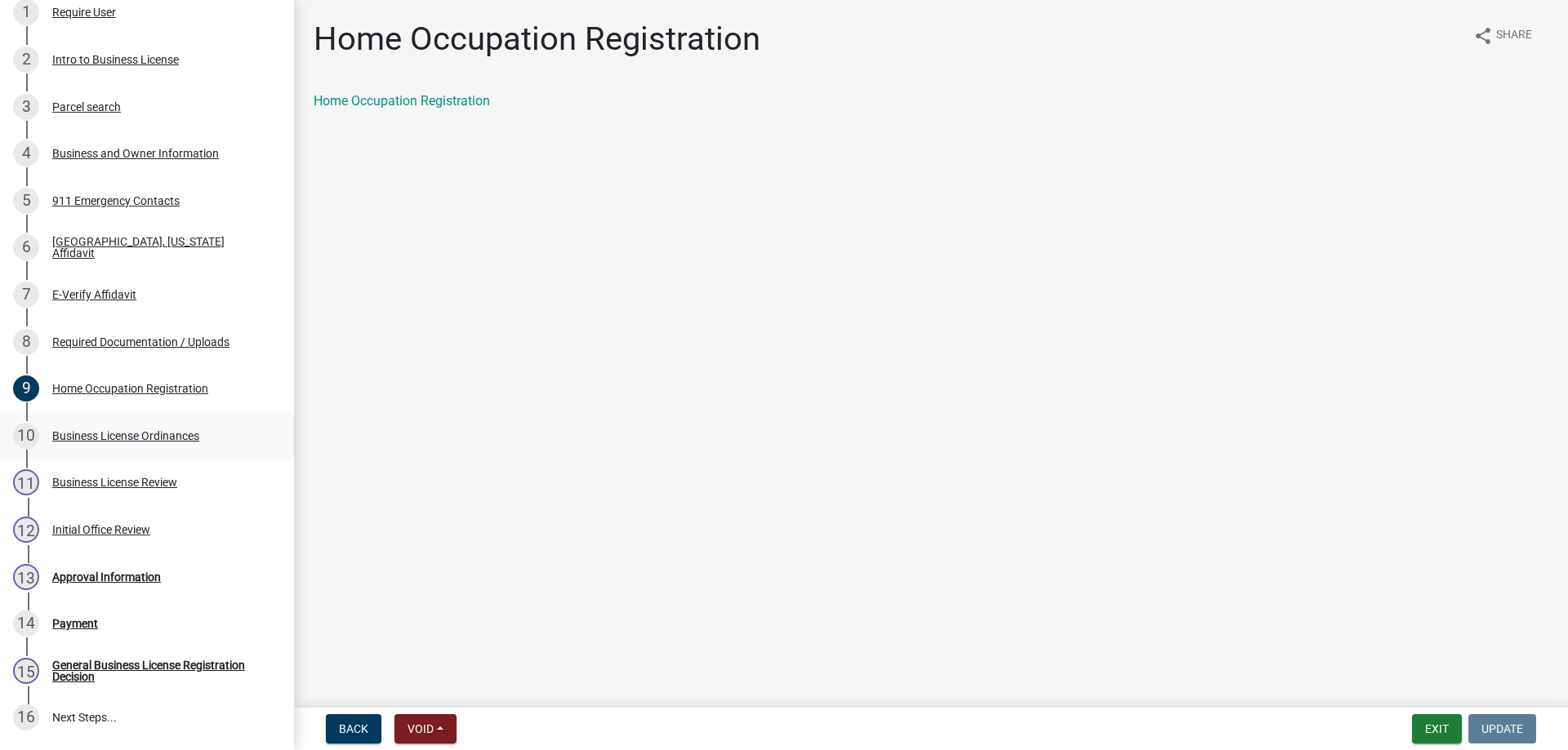
click at [111, 435] on div "Business License Ordinances" at bounding box center [125, 436] width 147 height 12
click at [96, 487] on div "Business License Review" at bounding box center [114, 483] width 125 height 12
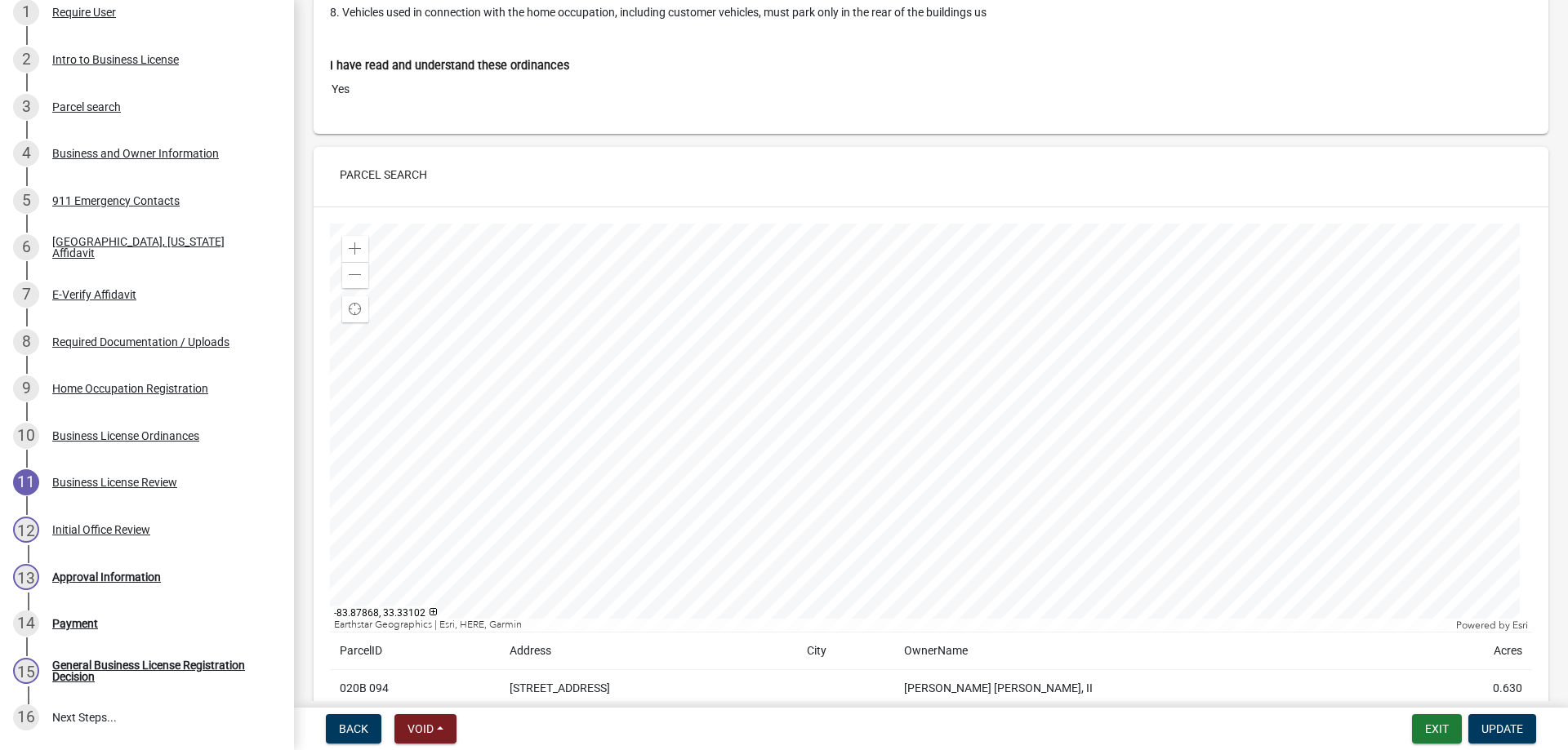
scroll to position [1306, 0]
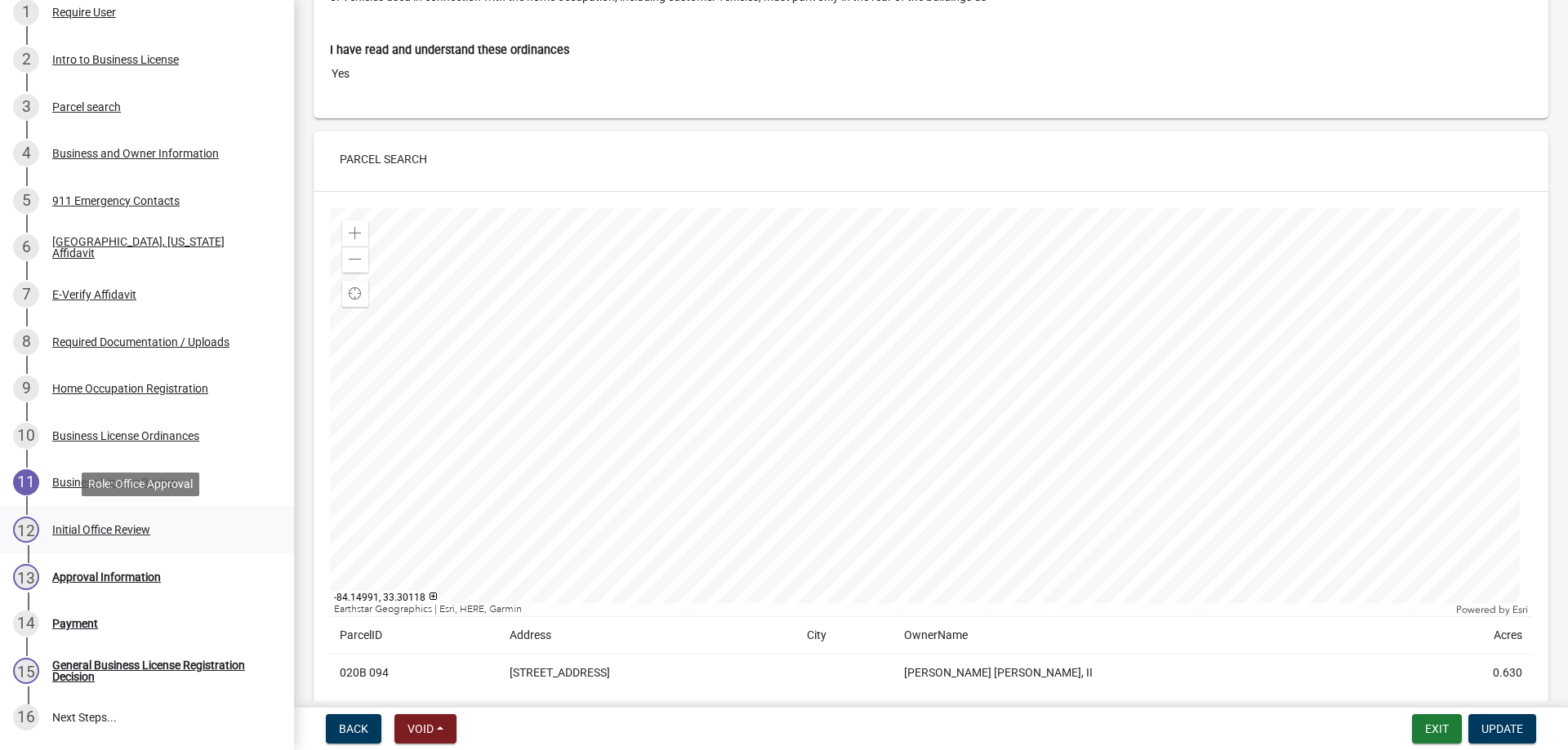
click at [131, 531] on div "Initial Office Review" at bounding box center [101, 530] width 98 height 12
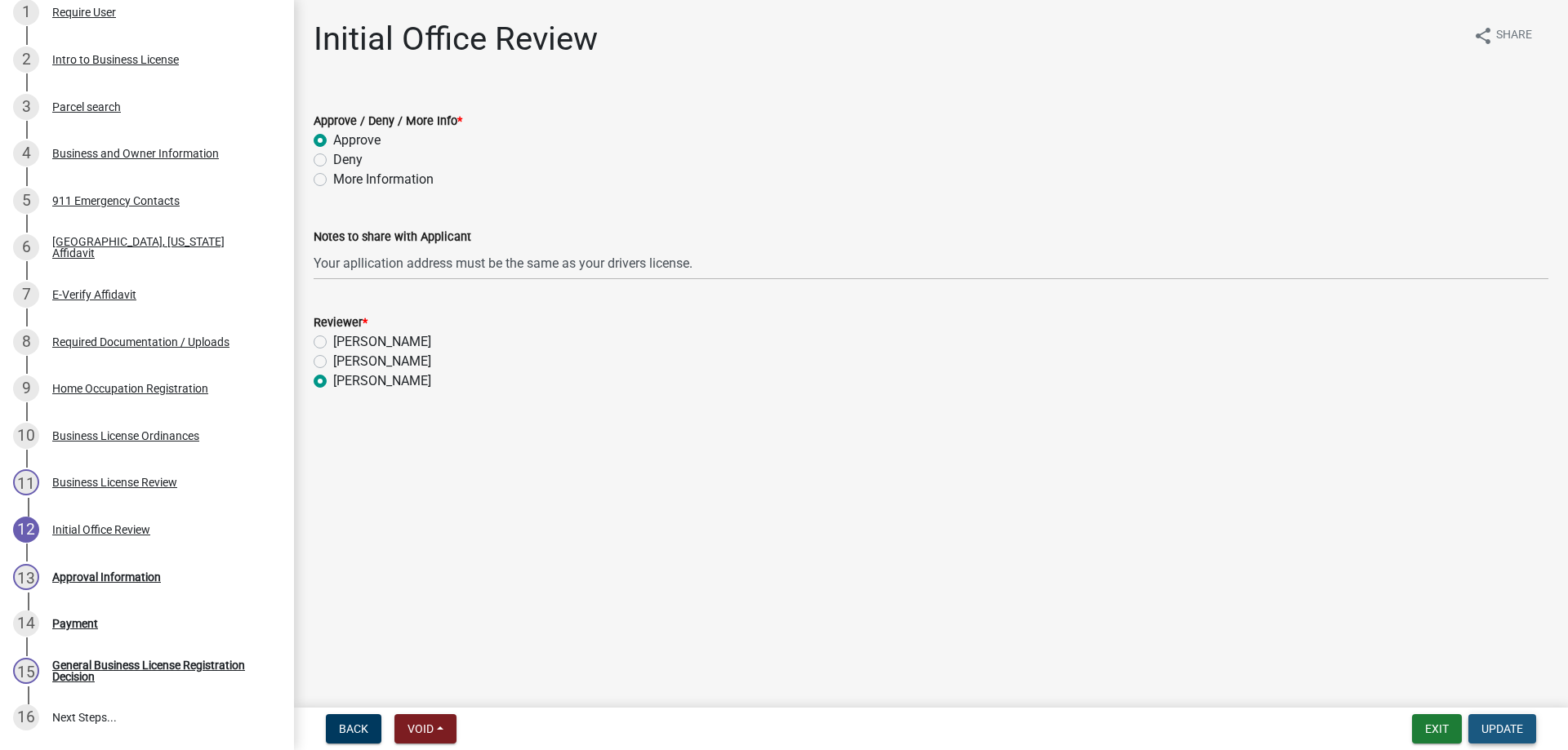
click at [1482, 731] on span "Update" at bounding box center [1502, 729] width 42 height 13
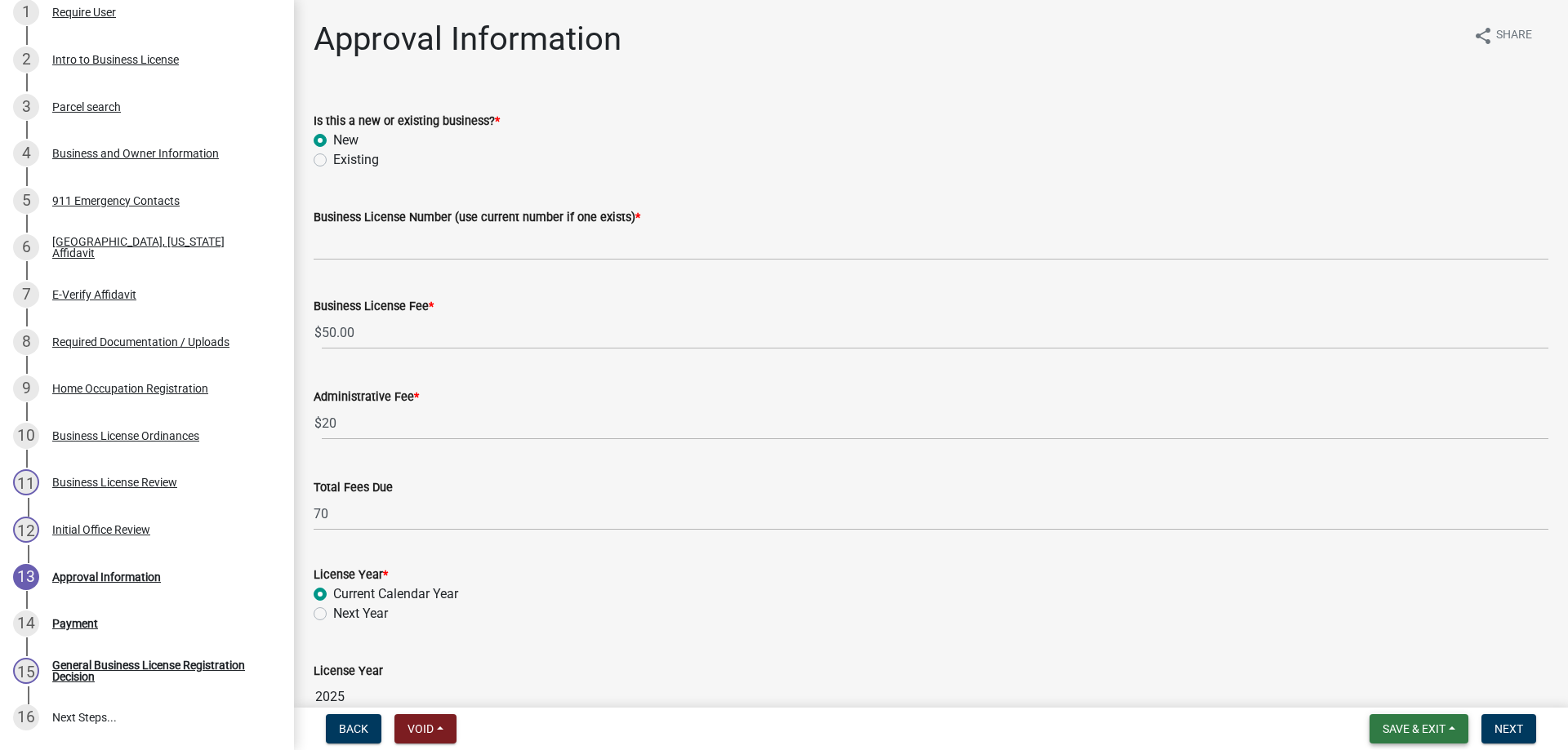
click at [1437, 732] on span "Save & Exit" at bounding box center [1414, 729] width 63 height 13
click at [1430, 682] on button "Save & Exit" at bounding box center [1402, 686] width 130 height 40
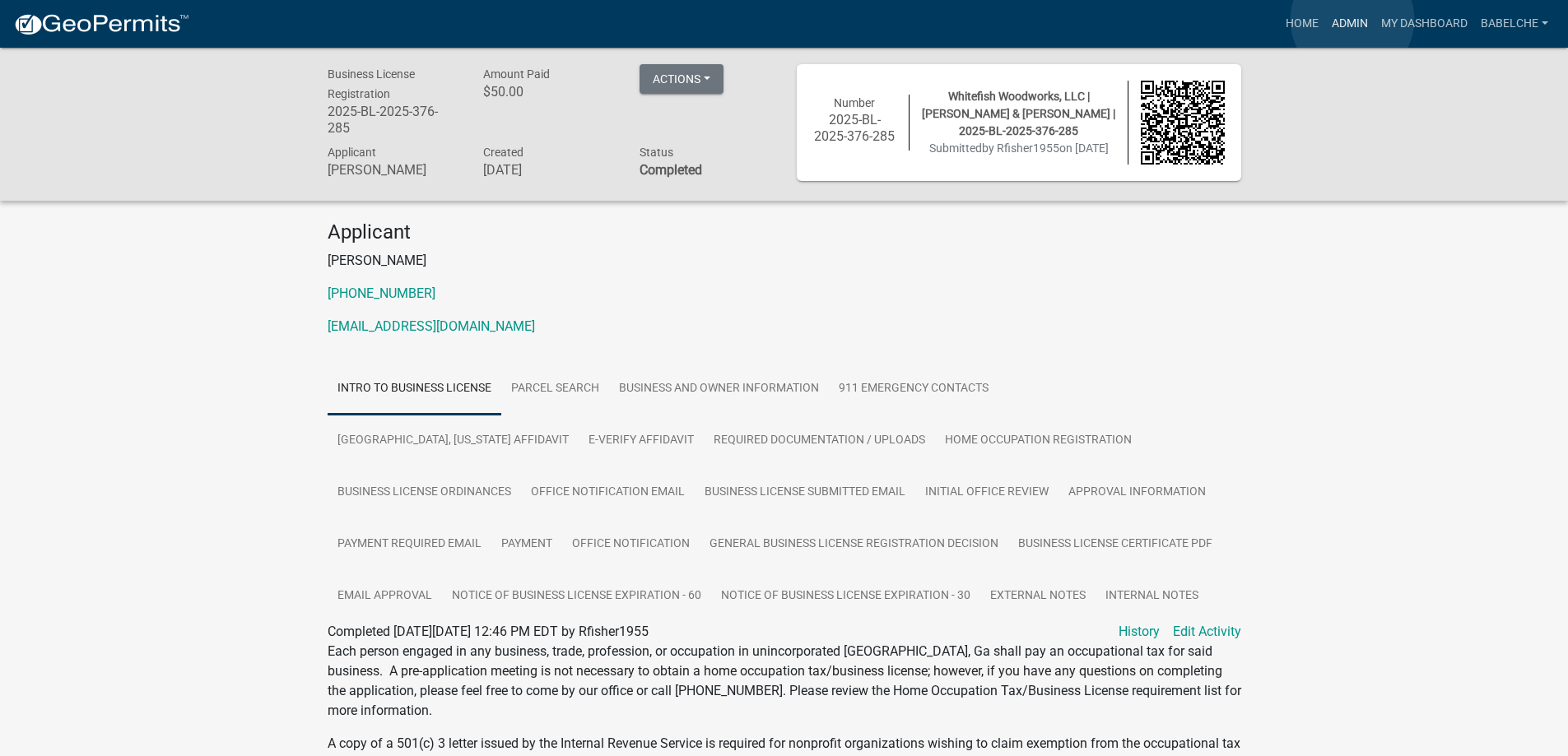
click at [1352, 19] on link "Admin" at bounding box center [1349, 24] width 49 height 31
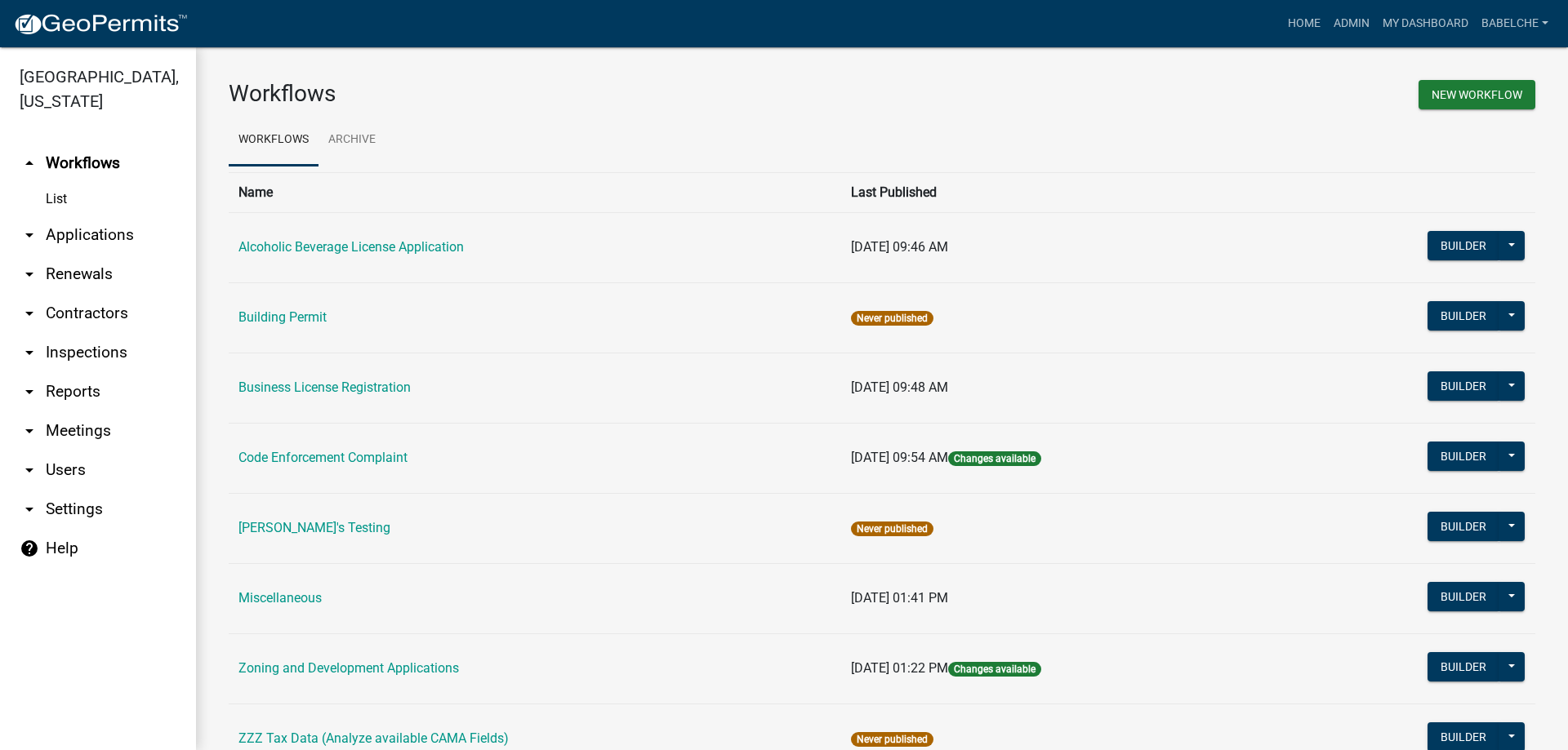
click at [348, 376] on td "Business License Registration" at bounding box center [535, 387] width 612 height 70
click at [347, 387] on link "Business License Registration" at bounding box center [325, 387] width 172 height 15
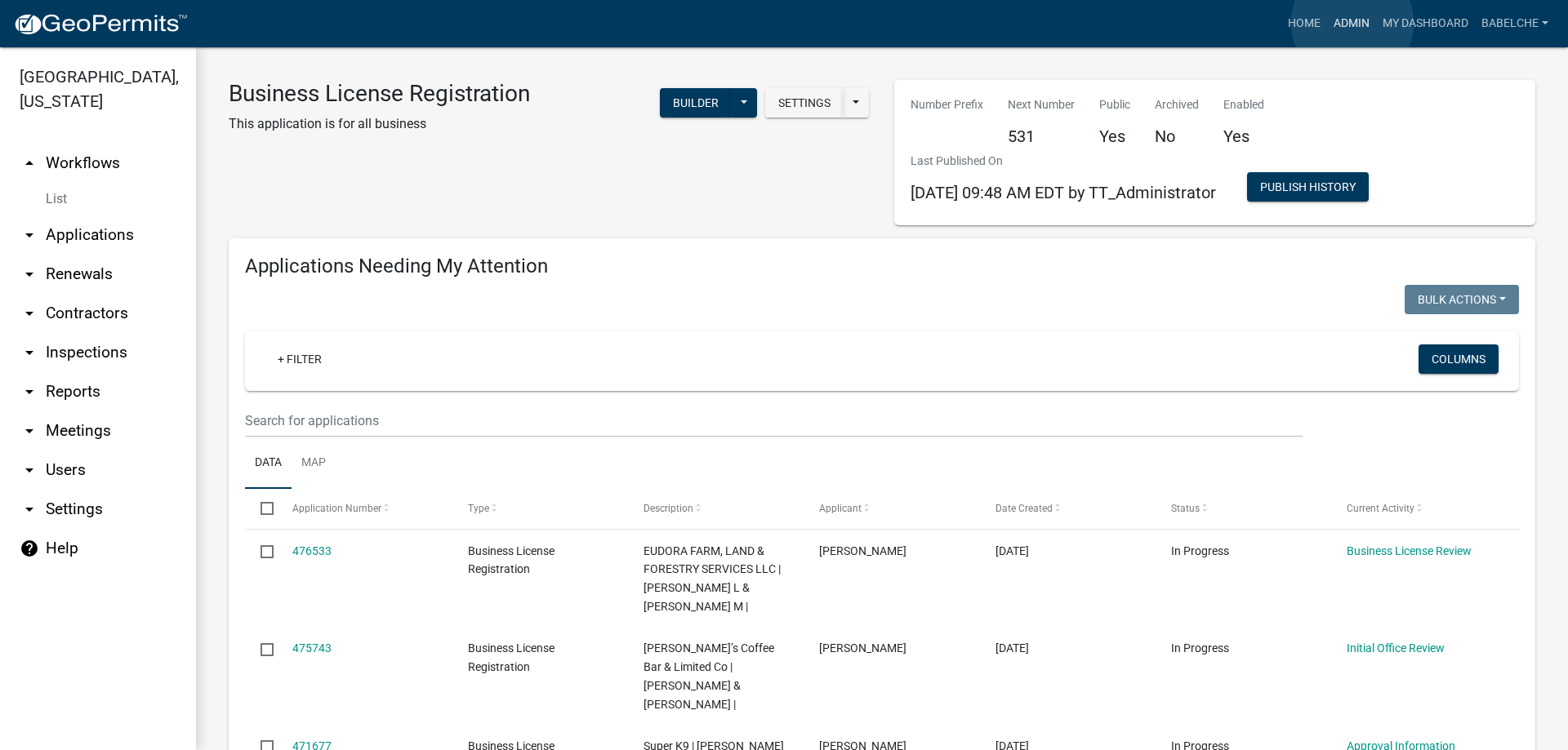
click at [1353, 23] on link "Admin" at bounding box center [1352, 24] width 49 height 31
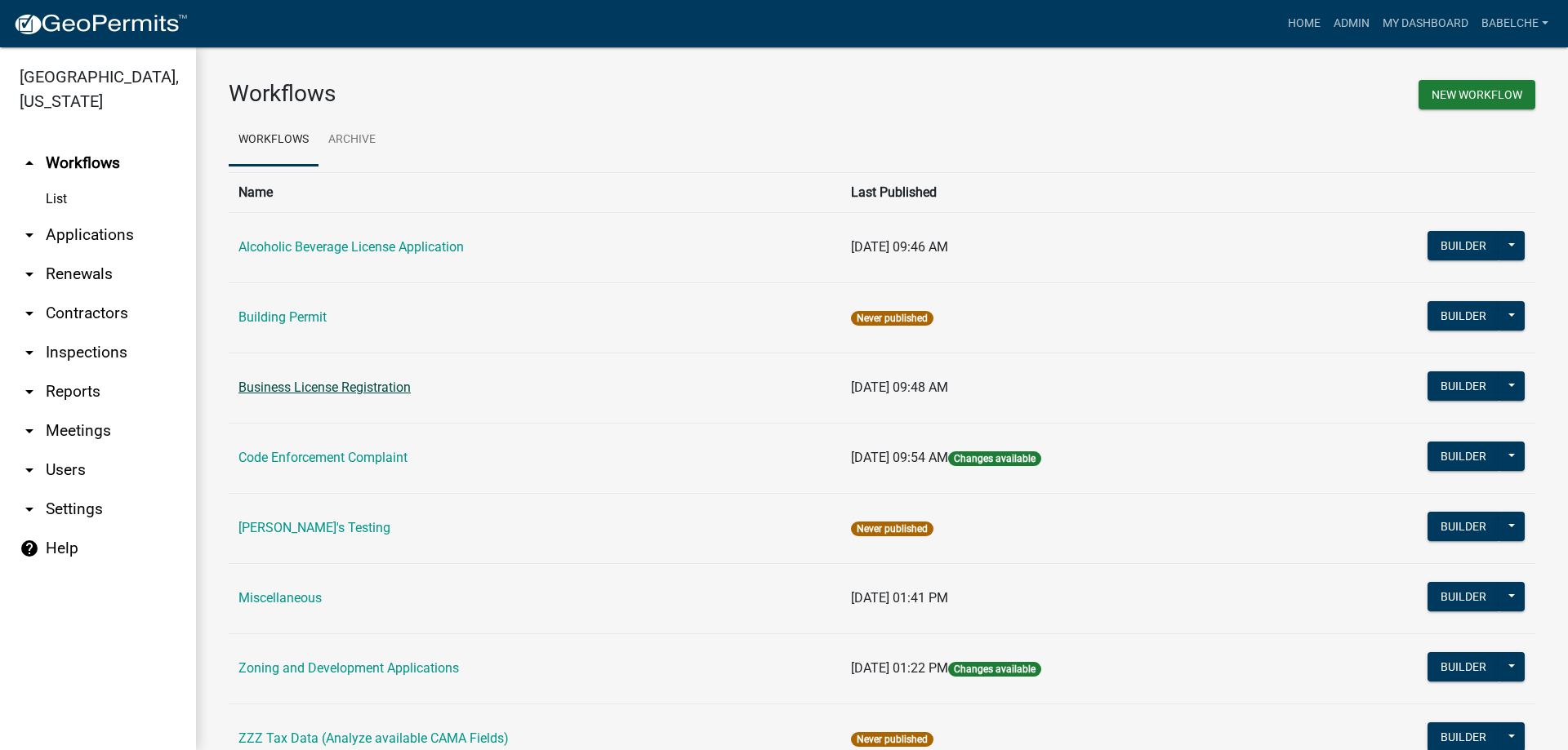
click at [361, 388] on link "Business License Registration" at bounding box center [325, 387] width 172 height 15
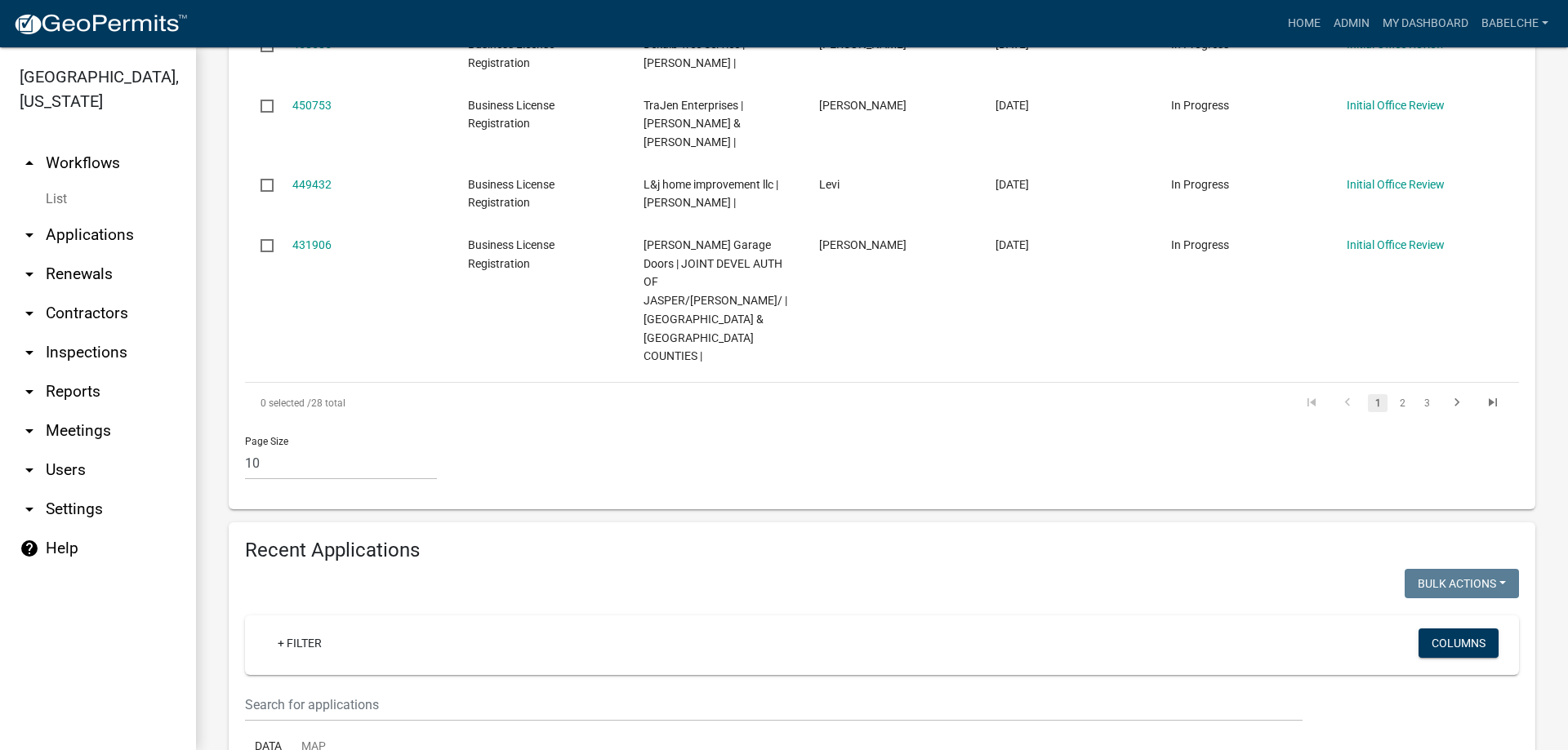
scroll to position [1061, 0]
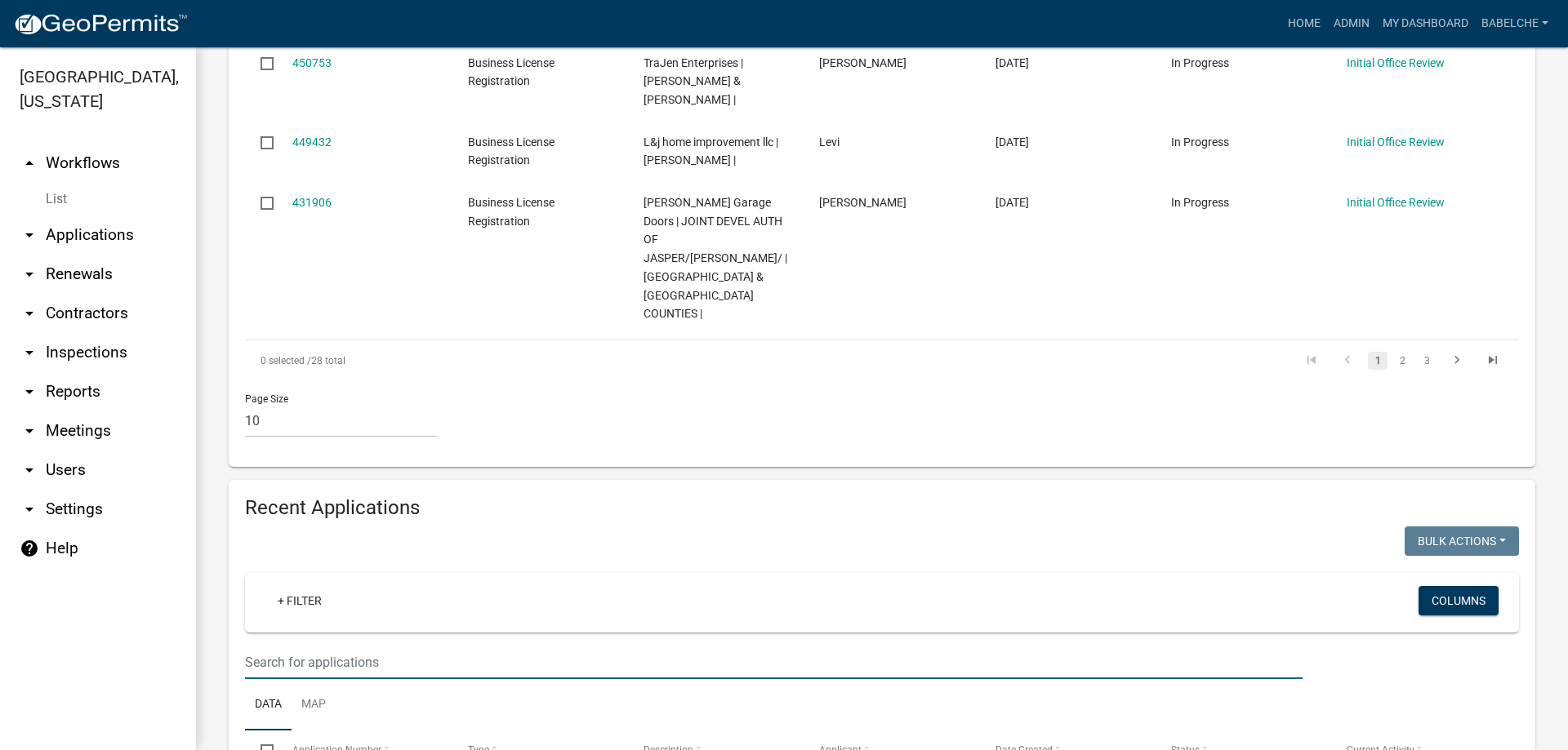
click at [406, 646] on input "text" at bounding box center [773, 663] width 1057 height 34
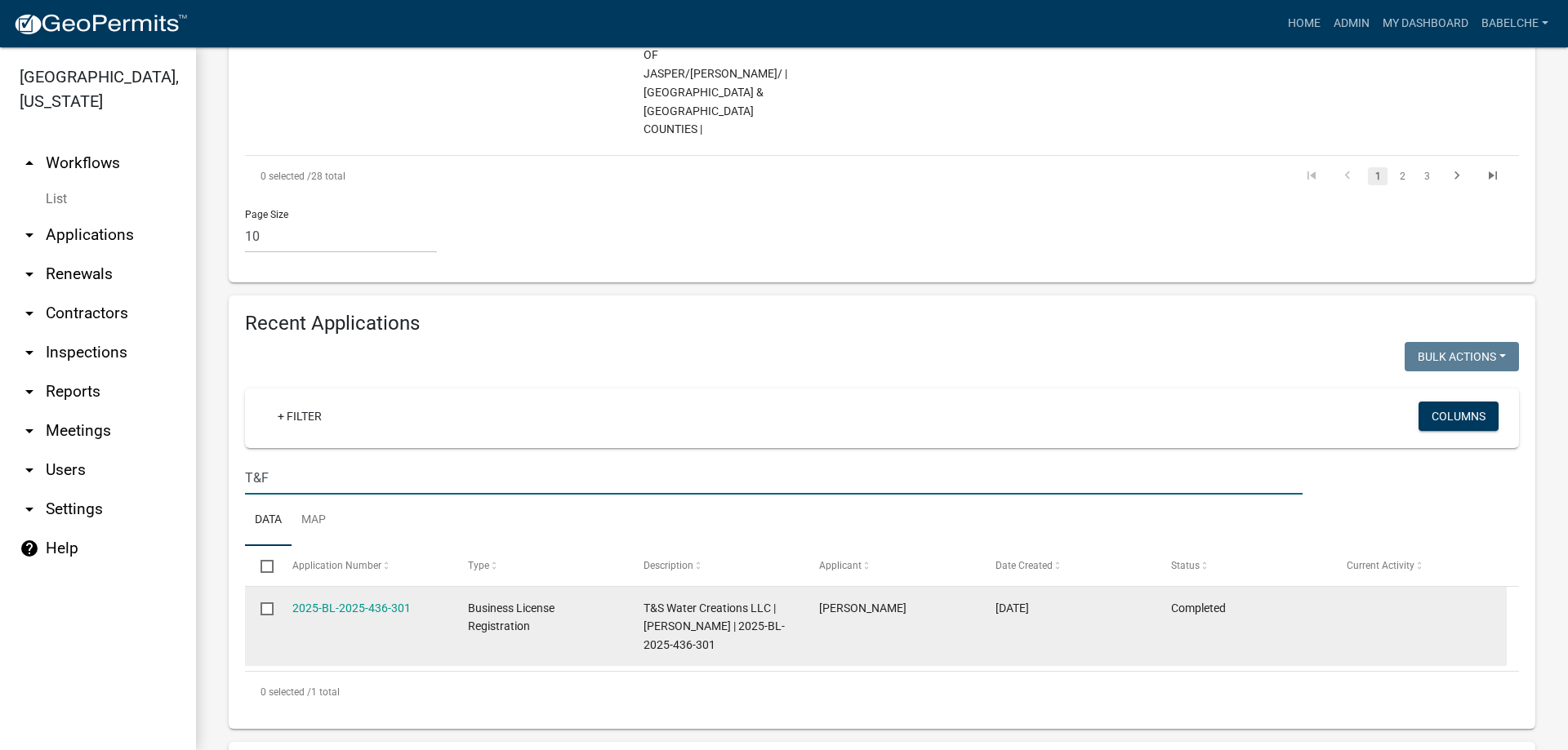
scroll to position [1306, 0]
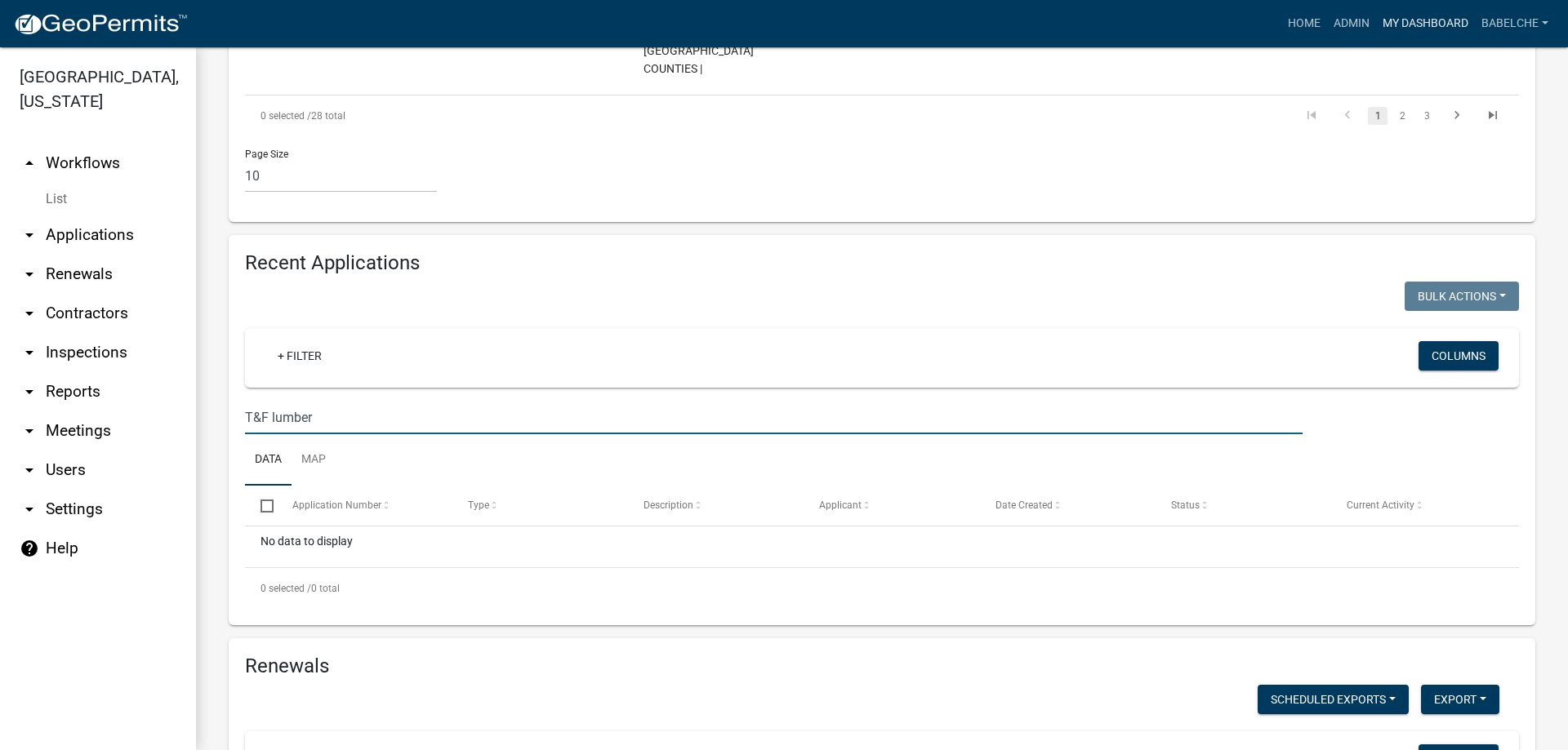
type input "T&F lumber"
click at [1413, 22] on link "My Dashboard" at bounding box center [1425, 24] width 98 height 31
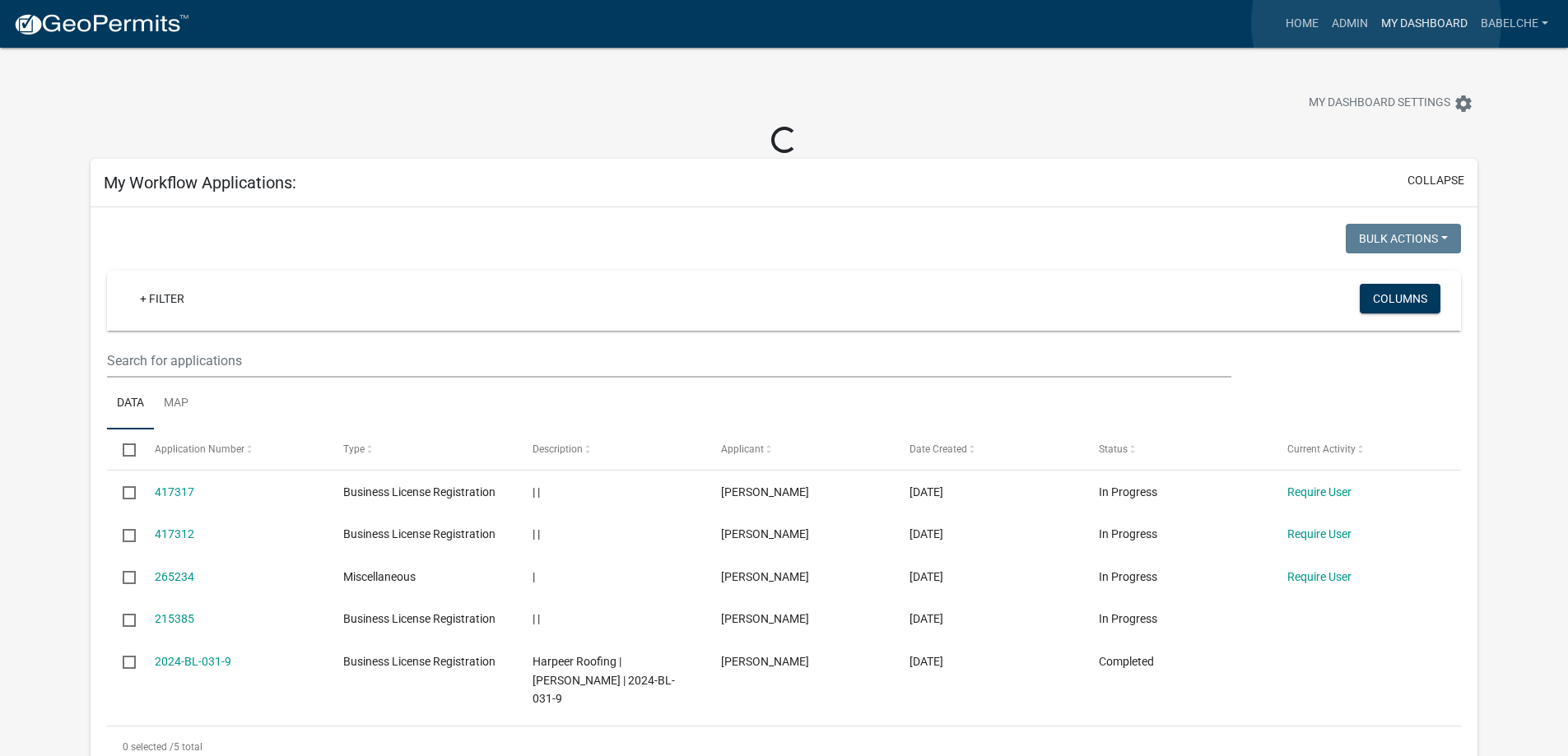
click at [1376, 22] on link "My Dashboard" at bounding box center [1423, 24] width 99 height 31
click at [1356, 21] on link "Admin" at bounding box center [1349, 24] width 49 height 31
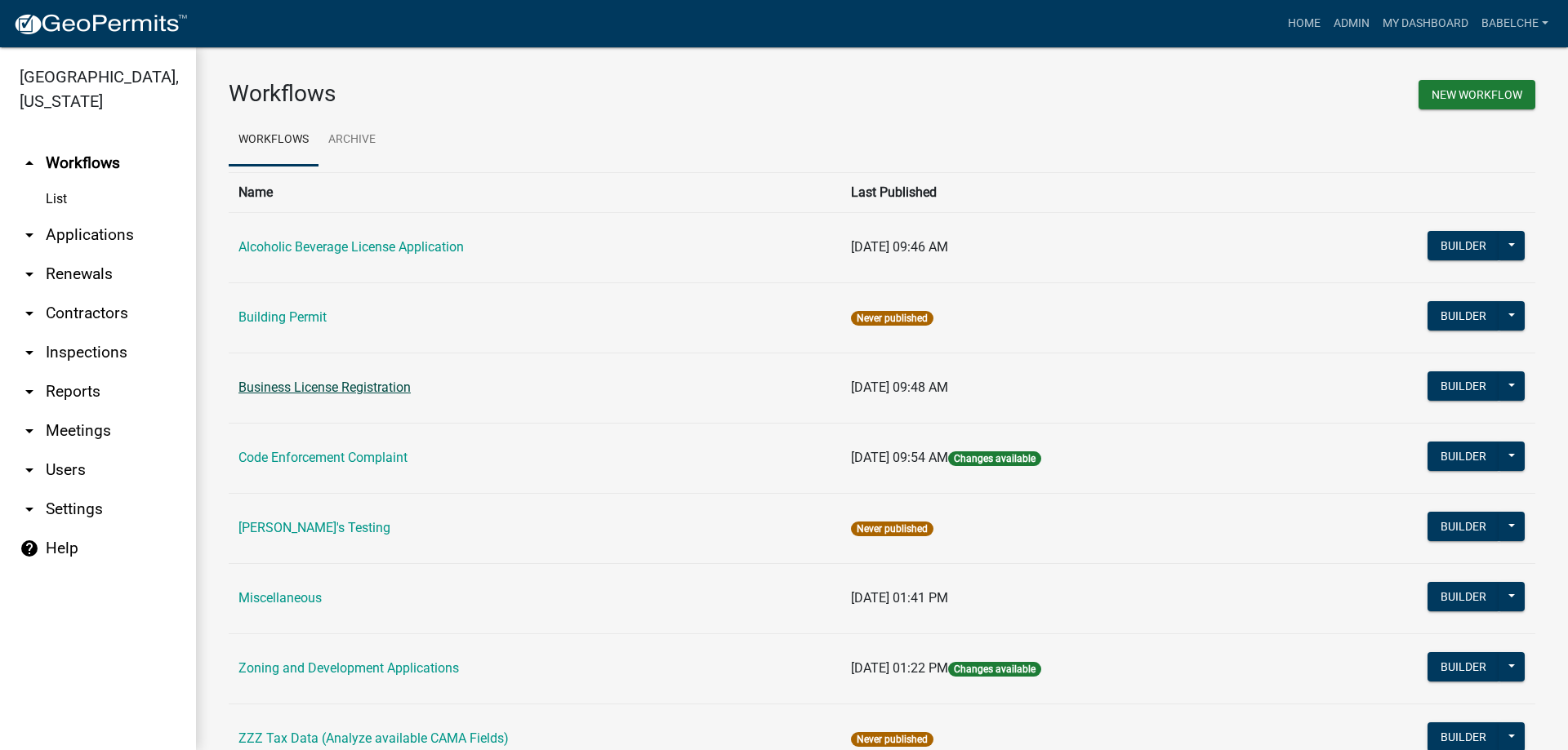
click at [294, 389] on link "Business License Registration" at bounding box center [325, 387] width 172 height 15
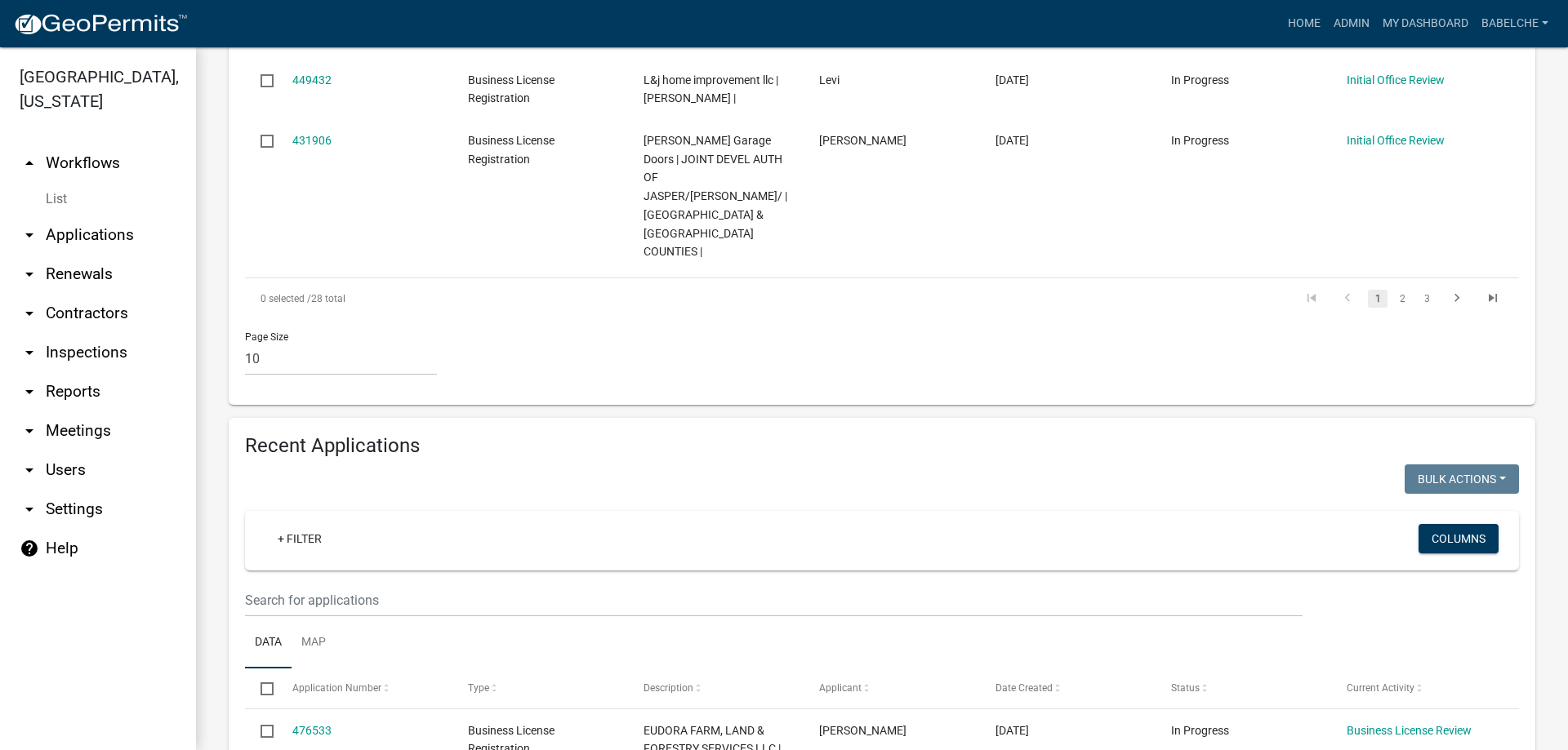
scroll to position [1143, 0]
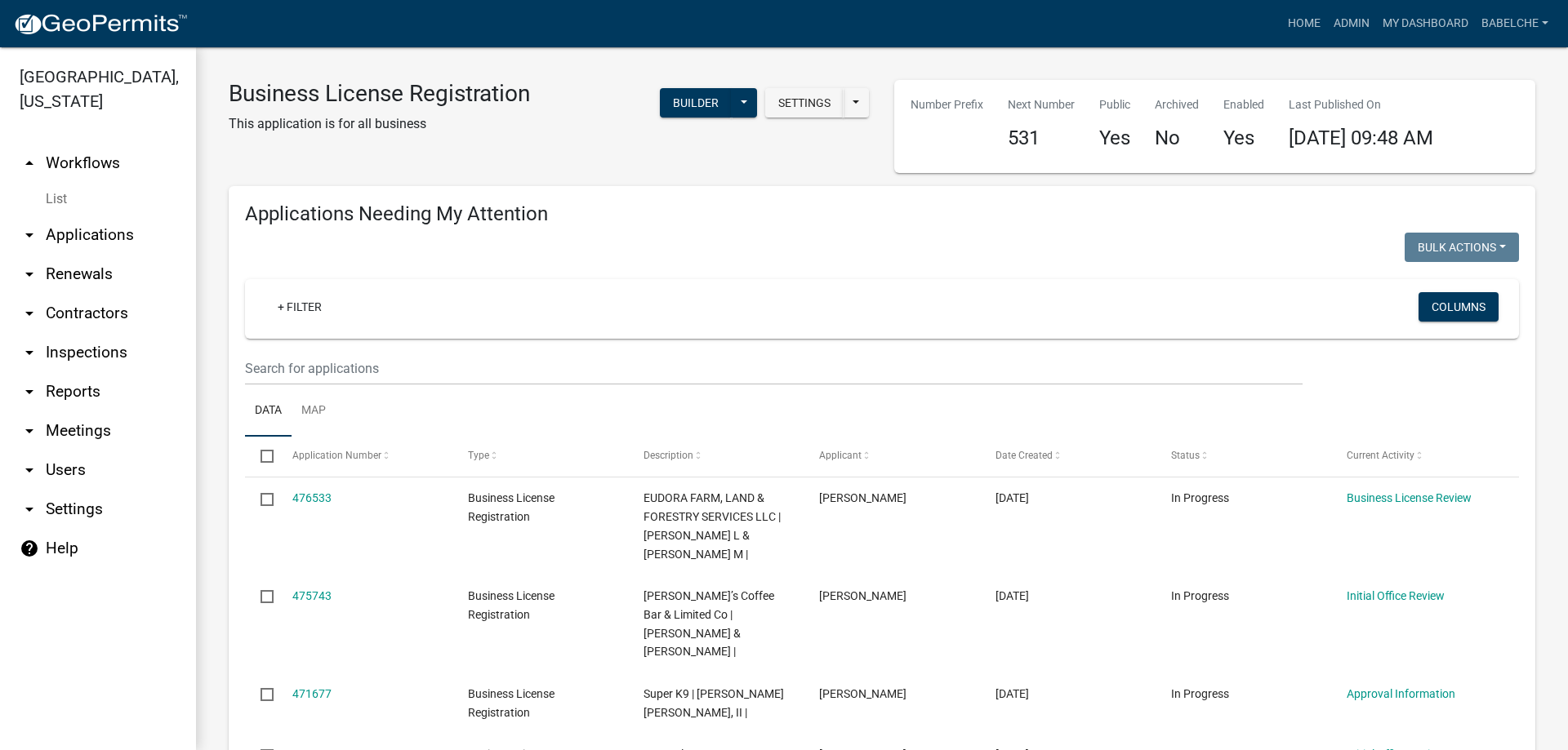
click at [59, 235] on link "arrow_drop_down Applications" at bounding box center [98, 235] width 196 height 40
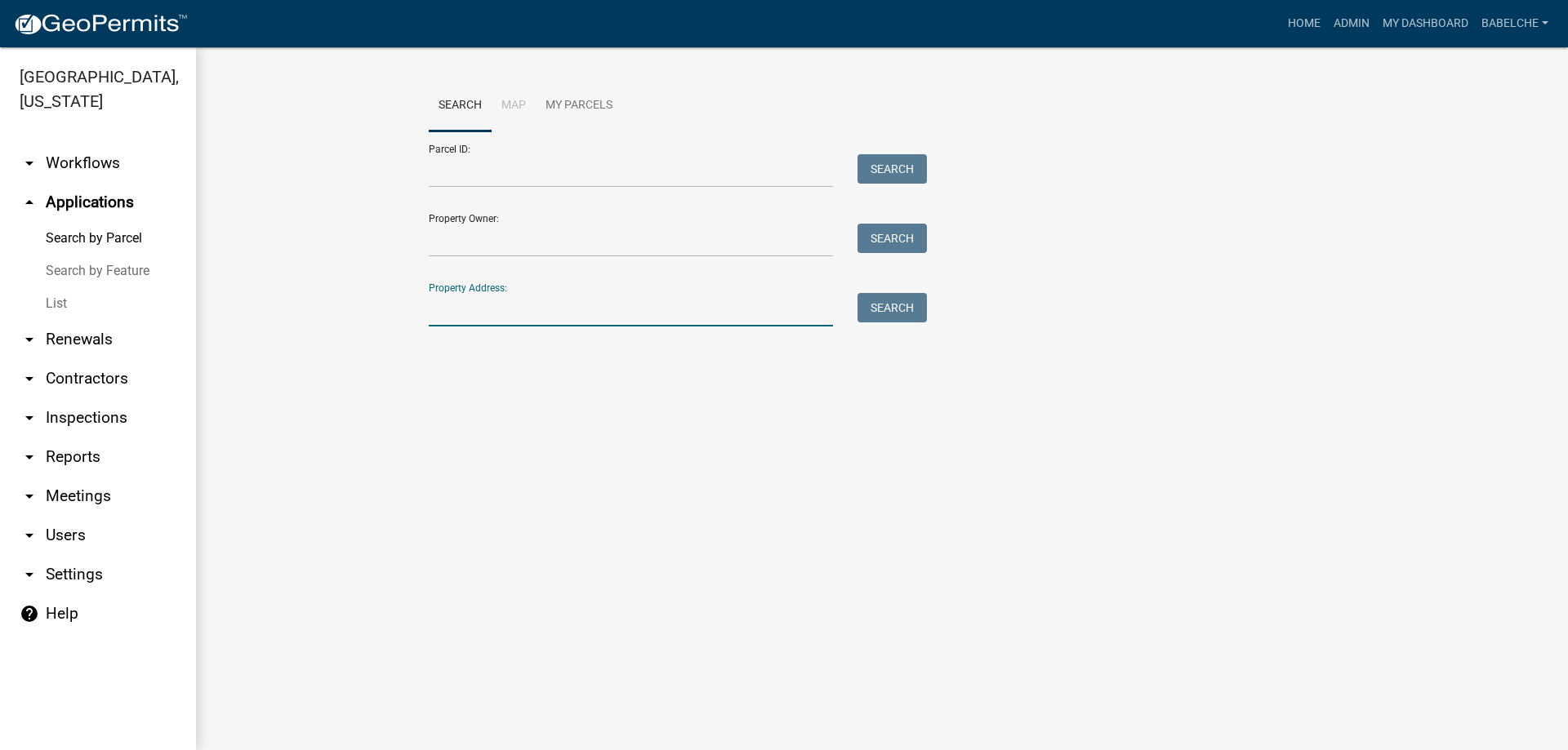
click at [491, 313] on input "Property Address:" at bounding box center [631, 310] width 405 height 34
type input "11484 Hwy 83S"
click at [898, 308] on button "Search" at bounding box center [892, 308] width 70 height 29
